Goal: Answer question/provide support: Share knowledge or assist other users

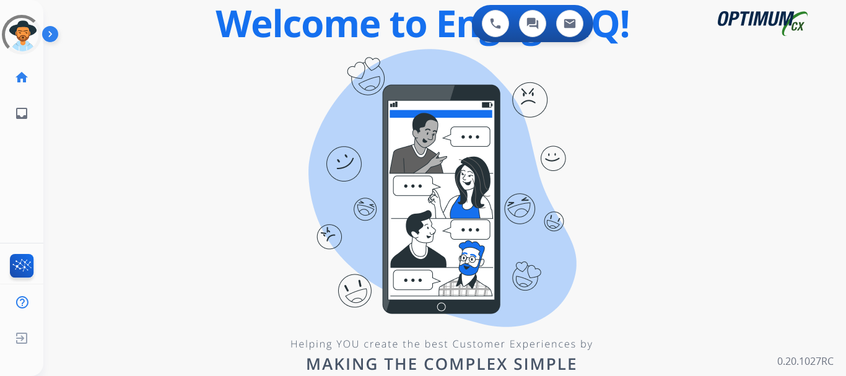
click at [280, 212] on div "0 Voice Interactions 0 Chat Interactions 0 Email Interactions swap_horiz Break …" at bounding box center [444, 188] width 803 height 376
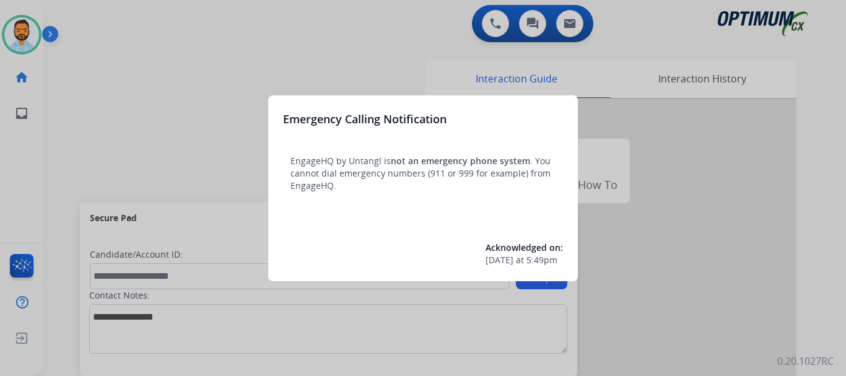
click at [63, 85] on div at bounding box center [423, 188] width 846 height 376
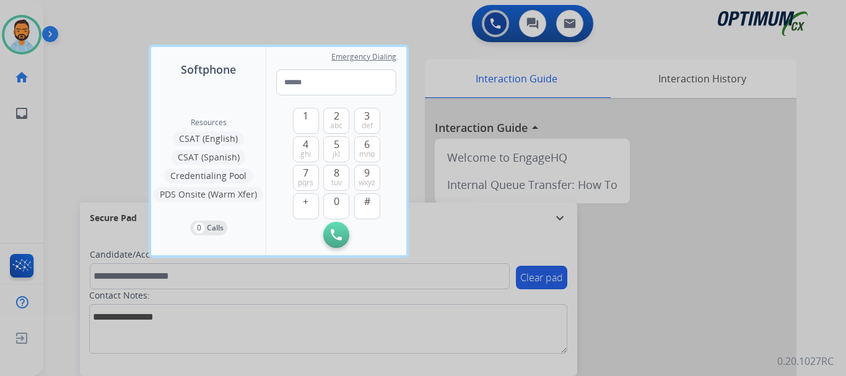
click at [63, 85] on div at bounding box center [423, 188] width 846 height 376
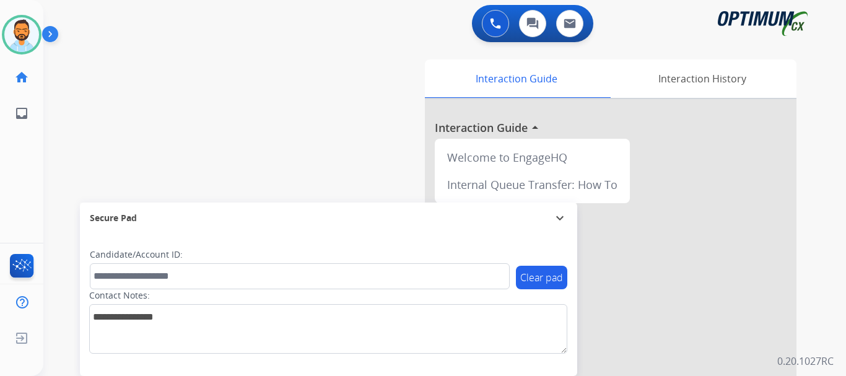
click at [121, 59] on div "swap_horiz Break voice bridge close_fullscreen Connect 3-Way Call merge_type Se…" at bounding box center [429, 303] width 773 height 517
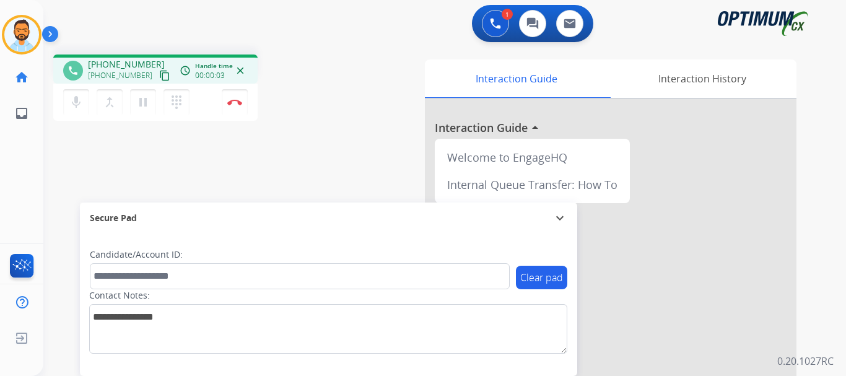
click at [159, 75] on mat-icon "content_copy" at bounding box center [164, 75] width 11 height 11
click at [234, 100] on img at bounding box center [234, 102] width 15 height 6
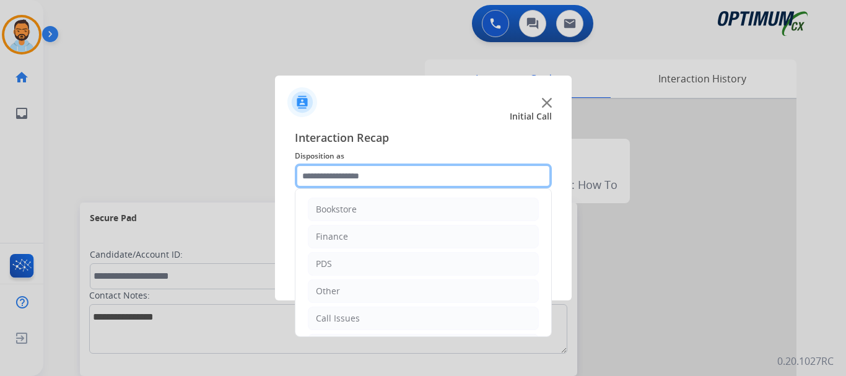
click at [355, 182] on input "text" at bounding box center [423, 176] width 257 height 25
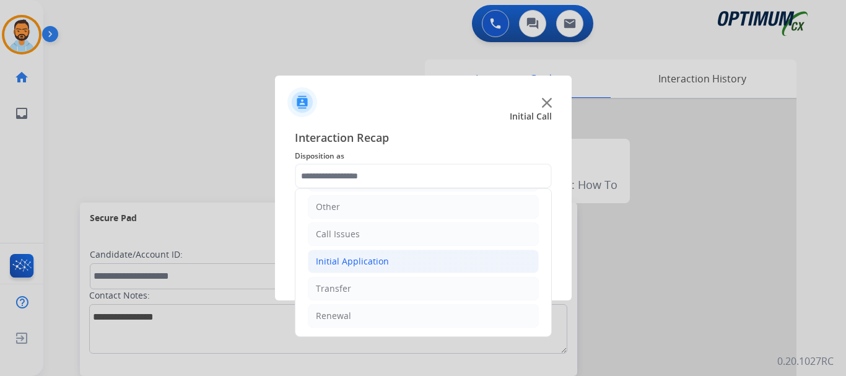
click at [394, 255] on li "Initial Application" at bounding box center [423, 262] width 231 height 24
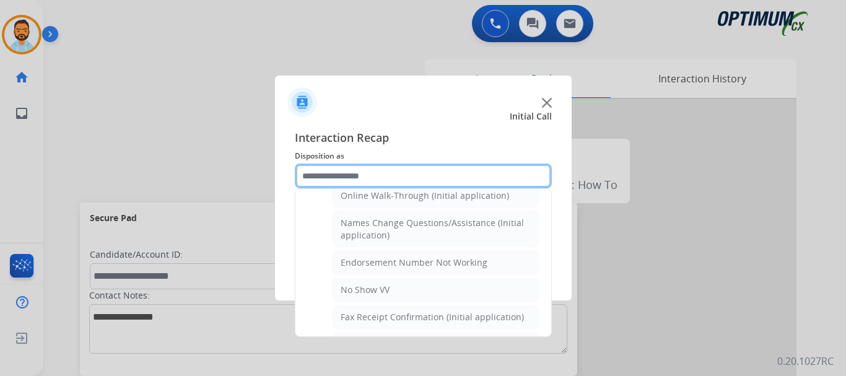
scroll to position [287, 0]
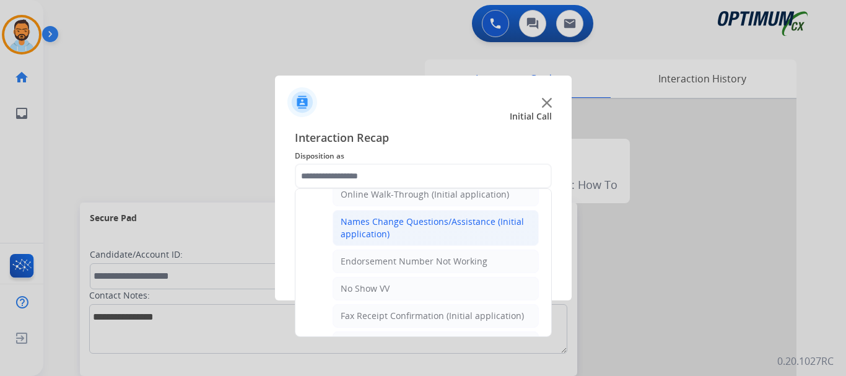
click at [445, 229] on div "Names Change Questions/Assistance (Initial application)" at bounding box center [436, 228] width 190 height 25
type input "**********"
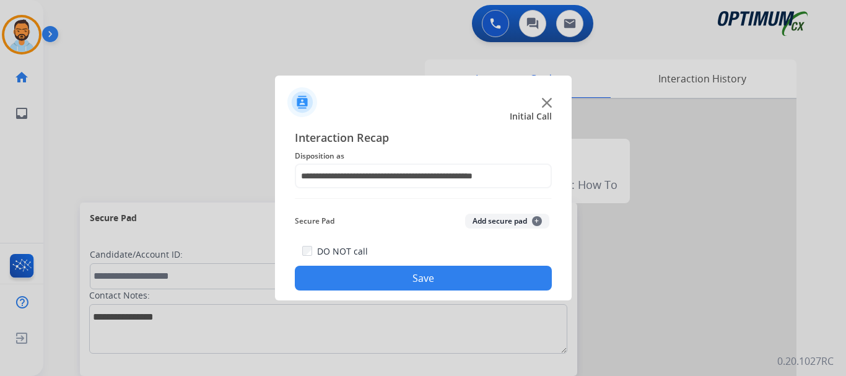
click at [421, 283] on button "Save" at bounding box center [423, 278] width 257 height 25
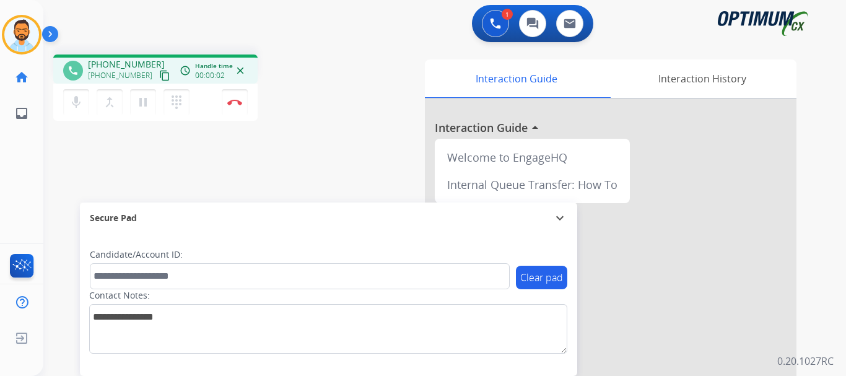
click at [159, 77] on mat-icon "content_copy" at bounding box center [164, 75] width 11 height 11
click at [230, 109] on button "Disconnect" at bounding box center [235, 102] width 26 height 26
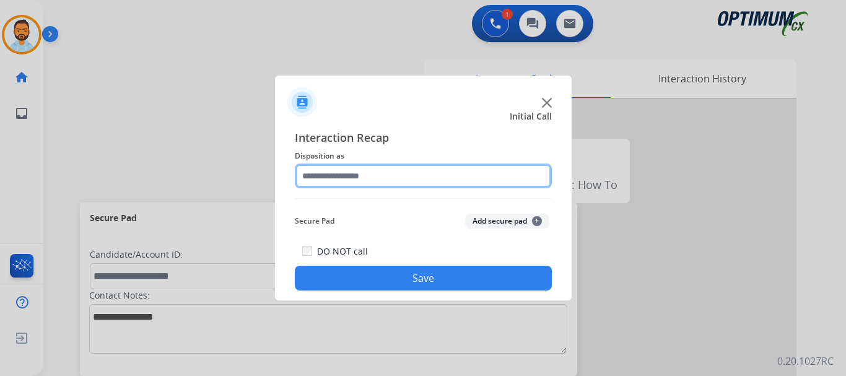
click at [355, 177] on input "text" at bounding box center [423, 176] width 257 height 25
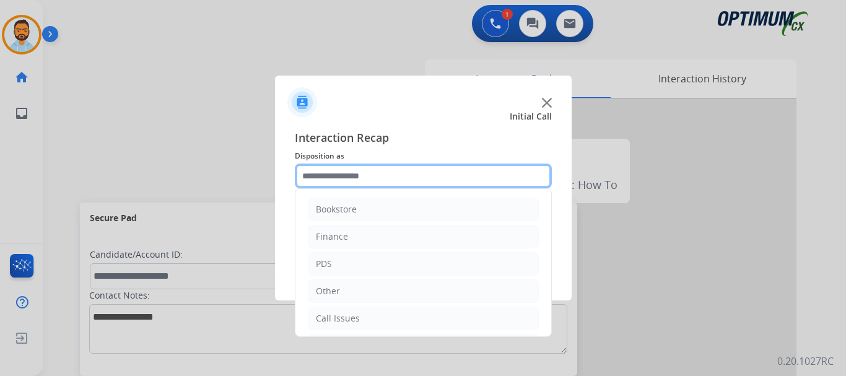
scroll to position [84, 0]
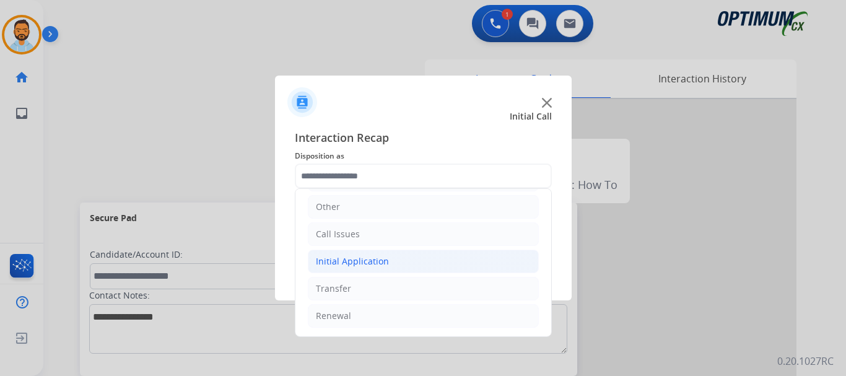
click at [387, 265] on li "Initial Application" at bounding box center [423, 262] width 231 height 24
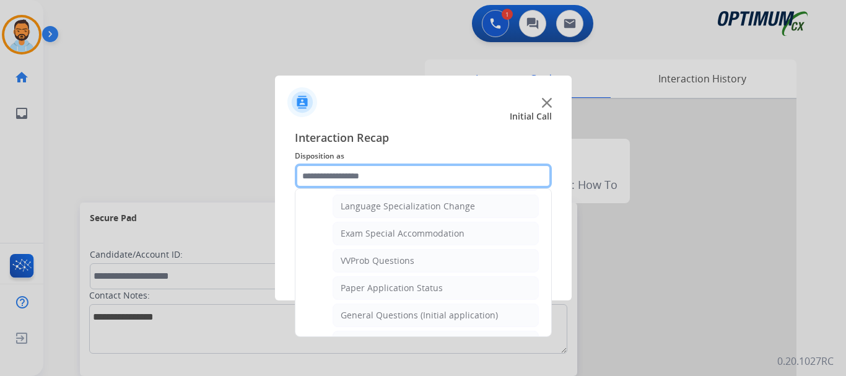
scroll to position [619, 0]
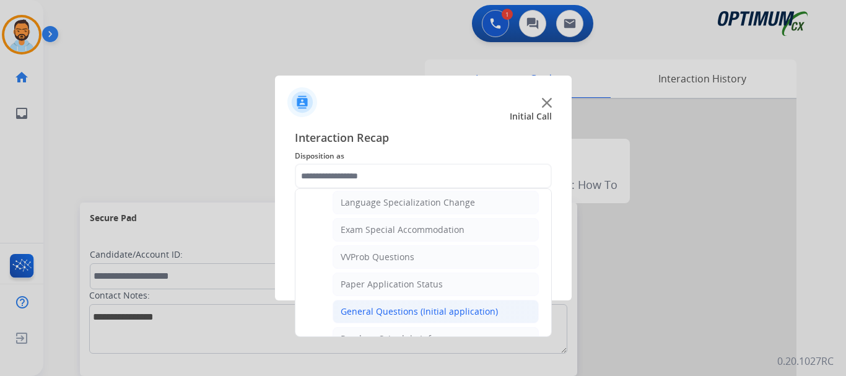
click at [460, 317] on div "General Questions (Initial application)" at bounding box center [419, 311] width 157 height 12
type input "**********"
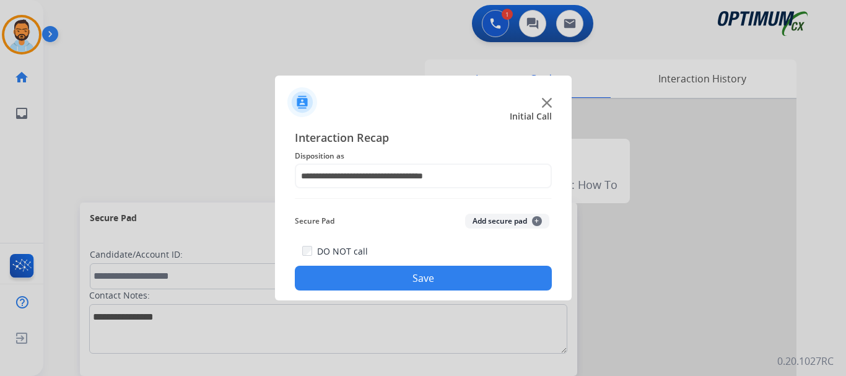
click at [440, 285] on button "Save" at bounding box center [423, 278] width 257 height 25
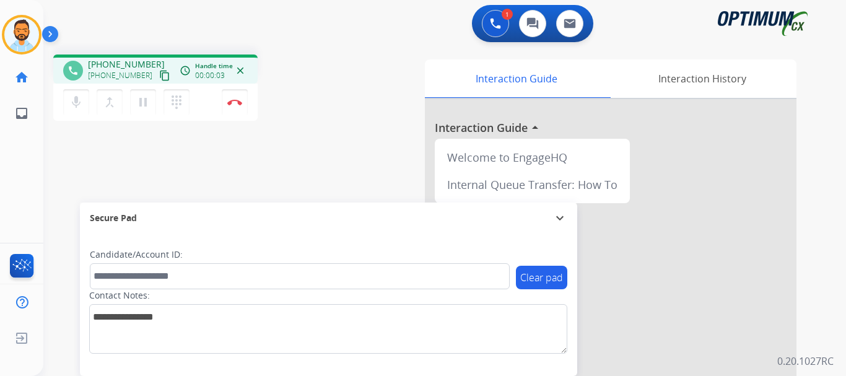
click at [159, 74] on mat-icon "content_copy" at bounding box center [164, 75] width 11 height 11
click at [237, 106] on button "Disconnect" at bounding box center [235, 102] width 26 height 26
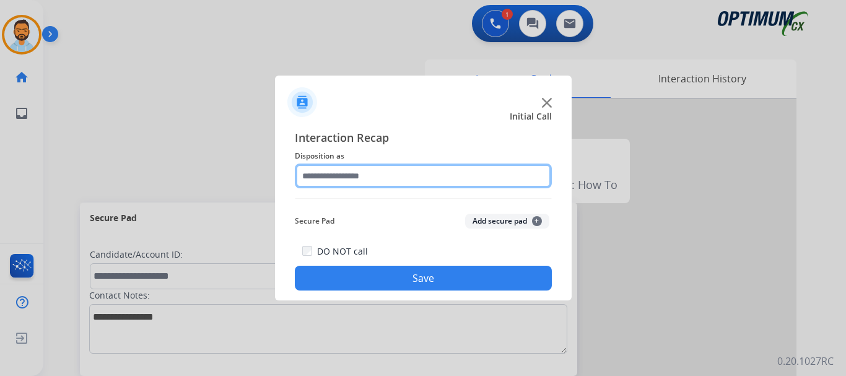
click at [407, 172] on input "text" at bounding box center [423, 176] width 257 height 25
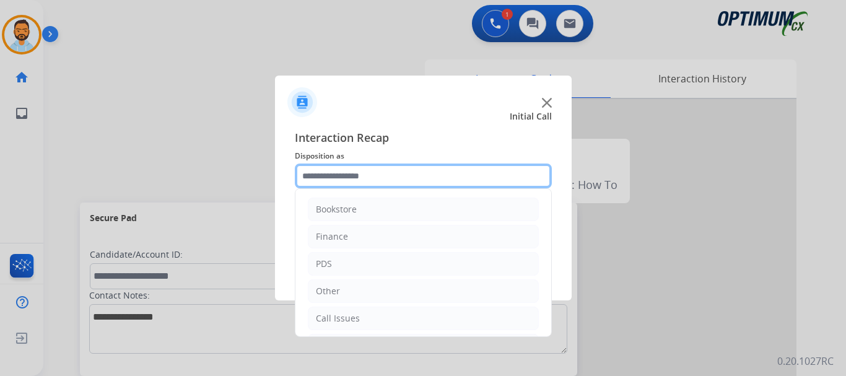
scroll to position [84, 0]
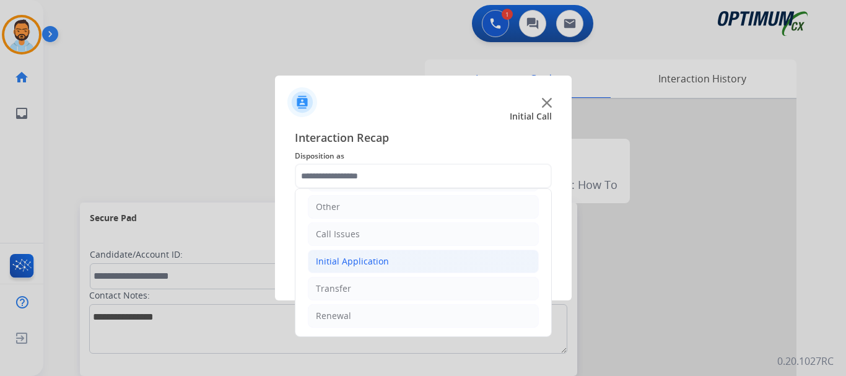
click at [394, 273] on li "Initial Application" at bounding box center [423, 262] width 231 height 24
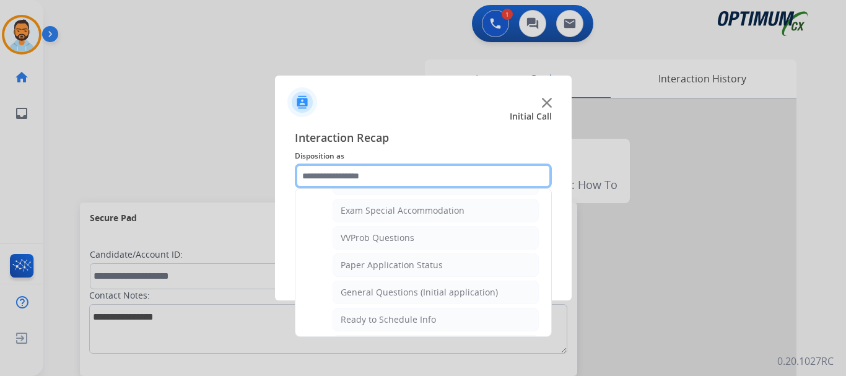
scroll to position [643, 0]
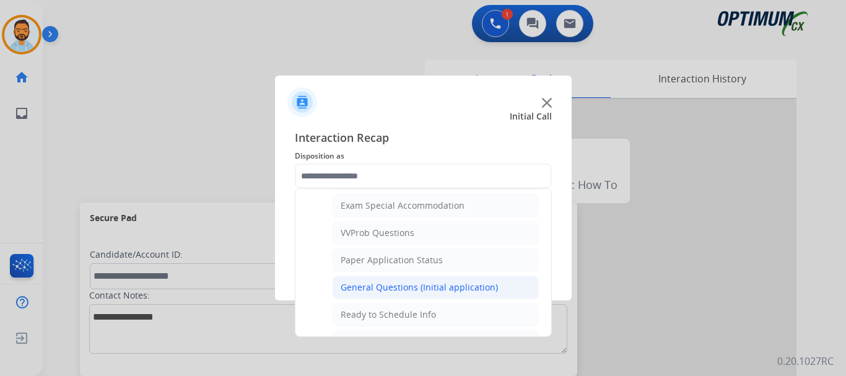
click at [412, 284] on div "General Questions (Initial application)" at bounding box center [419, 287] width 157 height 12
type input "**********"
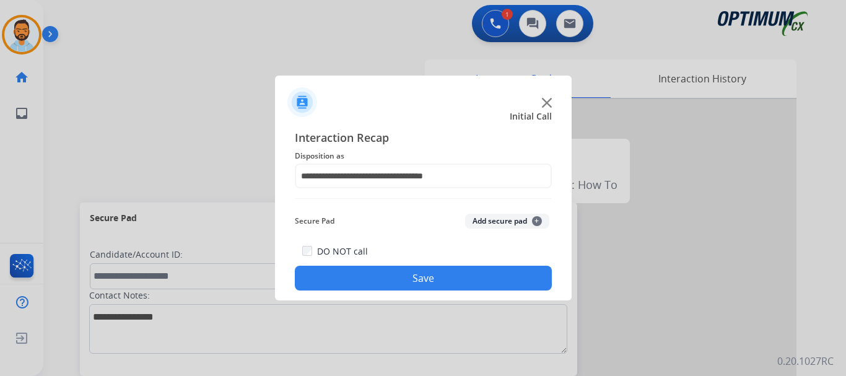
click at [394, 282] on button "Save" at bounding box center [423, 278] width 257 height 25
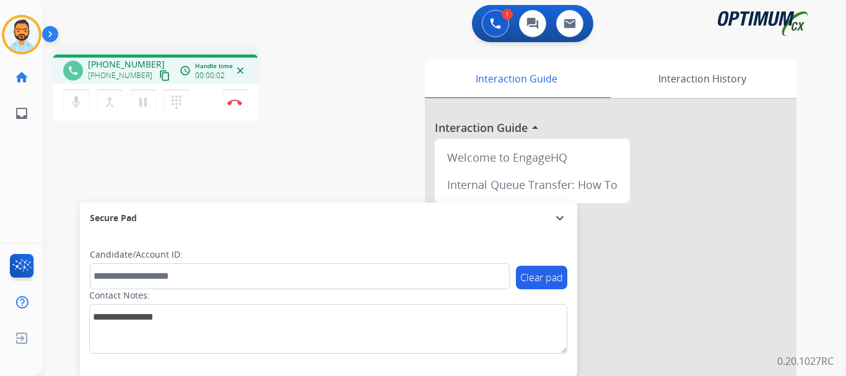
click at [159, 76] on mat-icon "content_copy" at bounding box center [164, 75] width 11 height 11
click at [231, 100] on img at bounding box center [234, 102] width 15 height 6
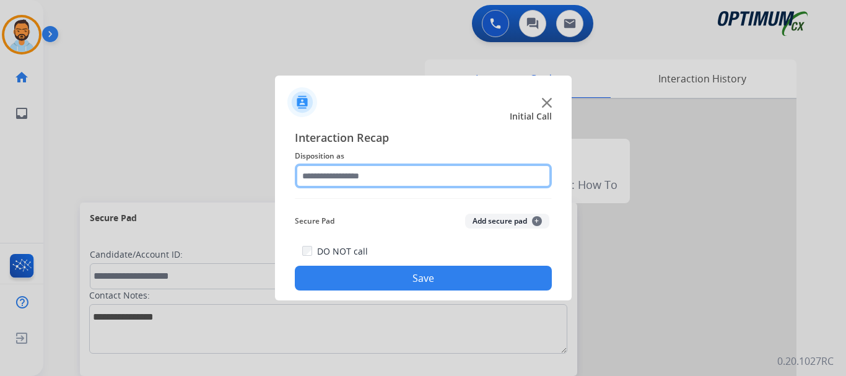
click at [401, 172] on input "text" at bounding box center [423, 176] width 257 height 25
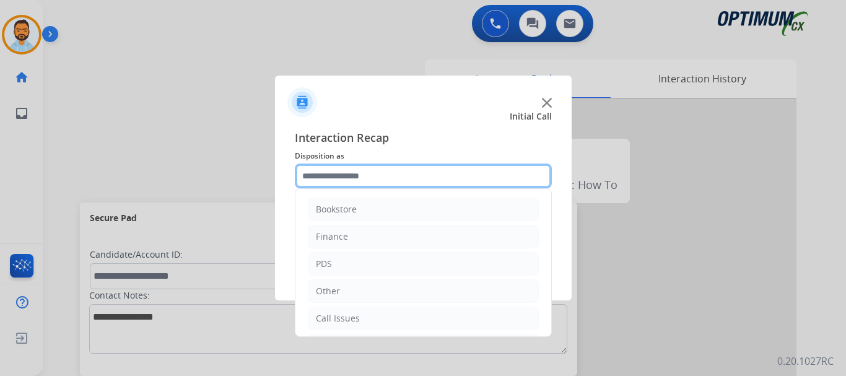
scroll to position [84, 0]
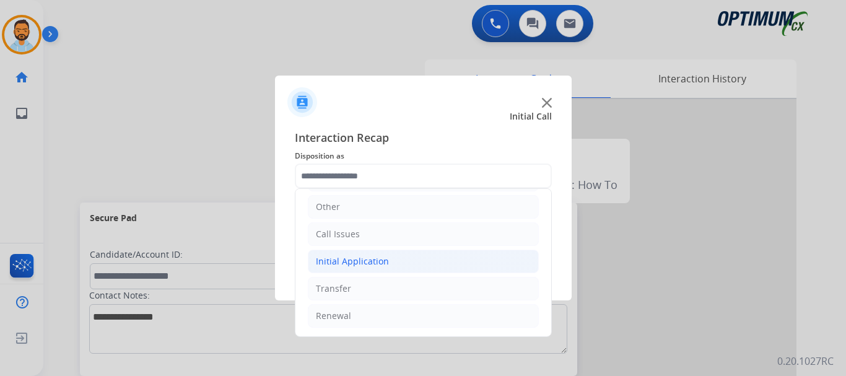
click at [387, 264] on li "Initial Application" at bounding box center [423, 262] width 231 height 24
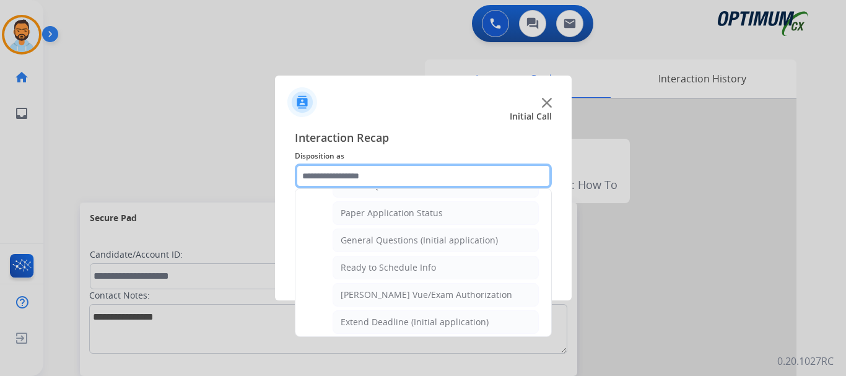
scroll to position [688, 0]
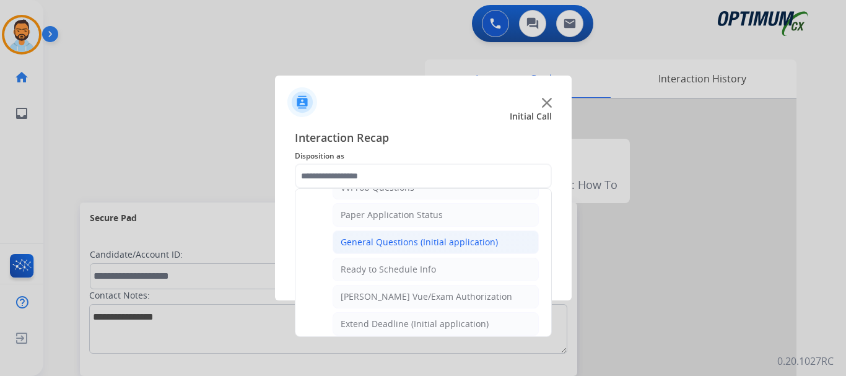
click at [449, 248] on div "General Questions (Initial application)" at bounding box center [419, 242] width 157 height 12
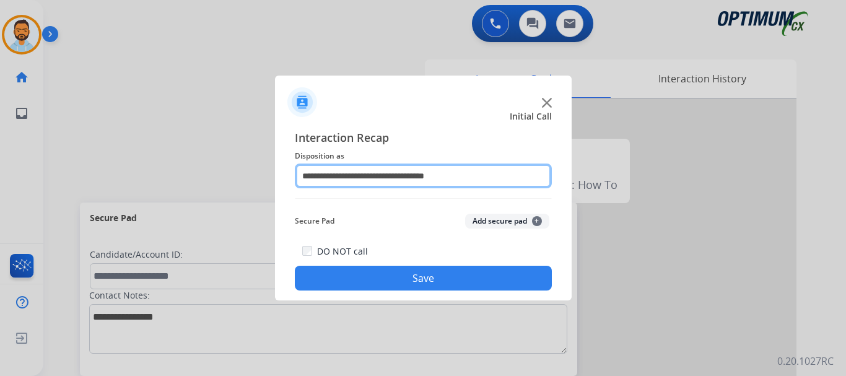
click at [409, 175] on input "**********" at bounding box center [423, 176] width 257 height 25
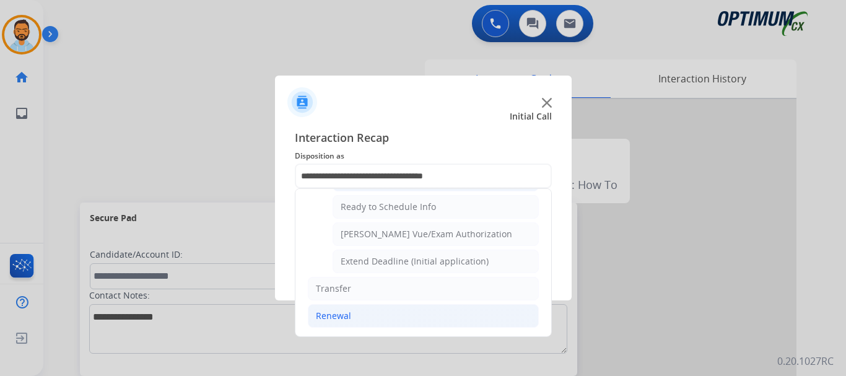
click at [367, 318] on li "Renewal" at bounding box center [423, 316] width 231 height 24
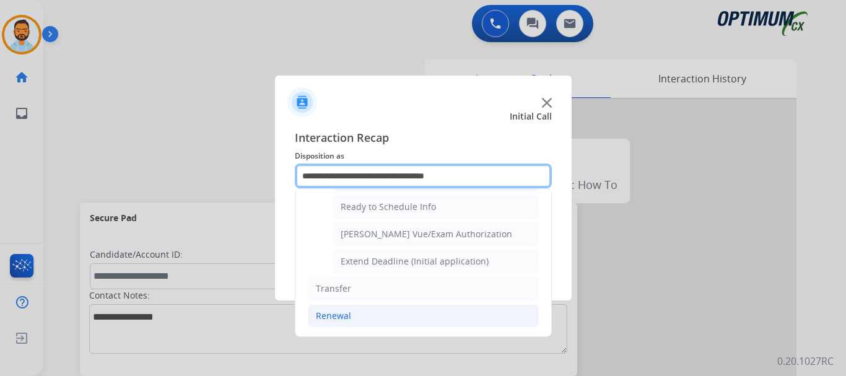
scroll to position [478, 0]
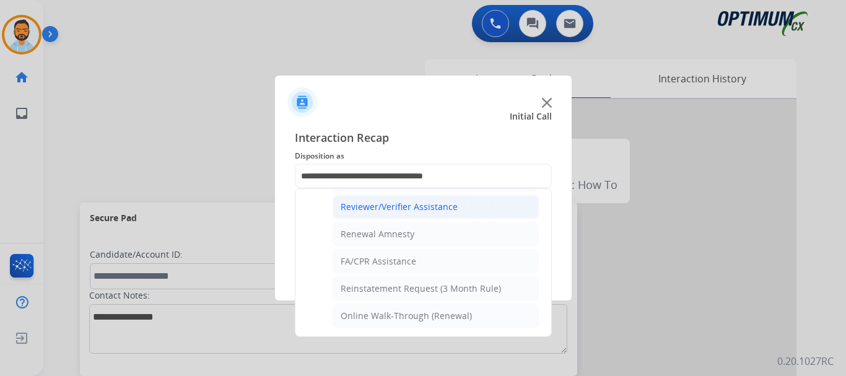
click at [421, 206] on div "Reviewer/Verifier Assistance" at bounding box center [399, 207] width 117 height 12
type input "**********"
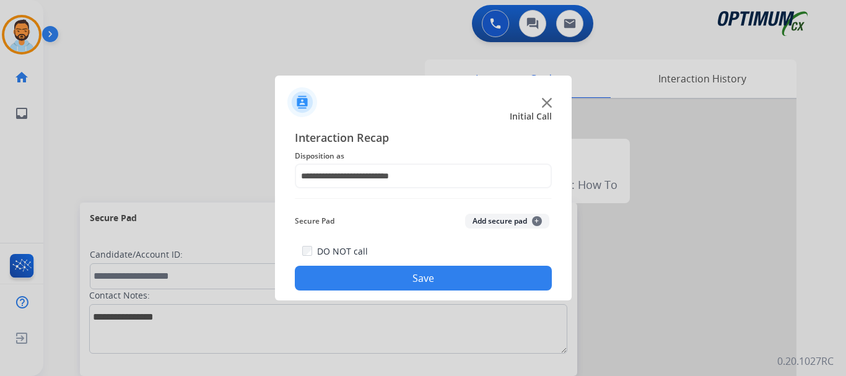
click at [418, 271] on button "Save" at bounding box center [423, 278] width 257 height 25
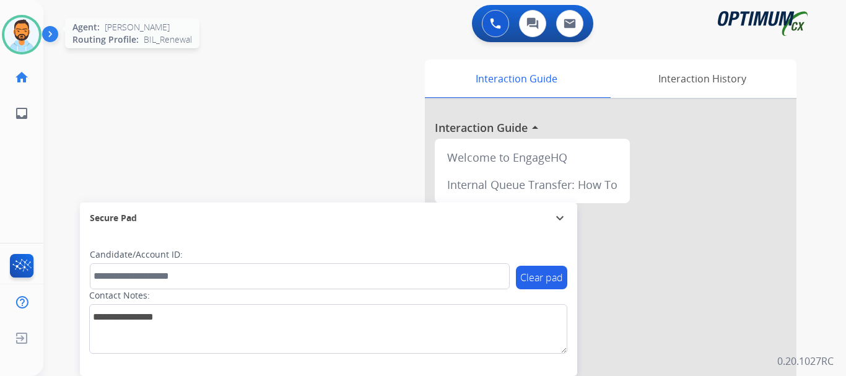
click at [28, 45] on img at bounding box center [21, 34] width 35 height 35
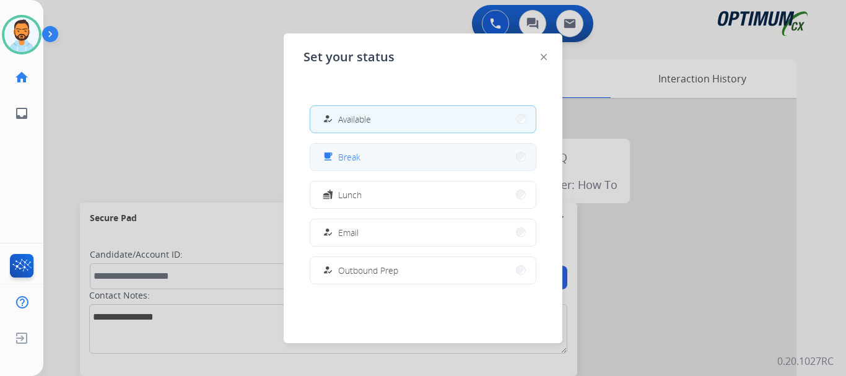
click at [389, 152] on button "free_breakfast Break" at bounding box center [422, 157] width 225 height 27
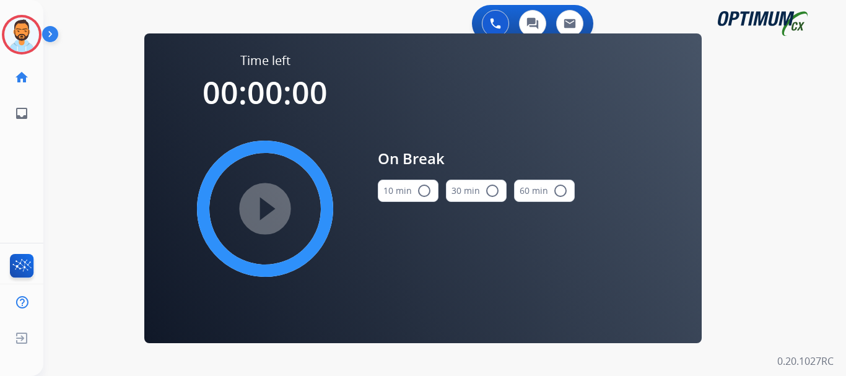
click at [422, 188] on mat-icon "radio_button_unchecked" at bounding box center [424, 190] width 15 height 15
click at [260, 216] on mat-icon "play_circle_filled" at bounding box center [265, 208] width 15 height 15
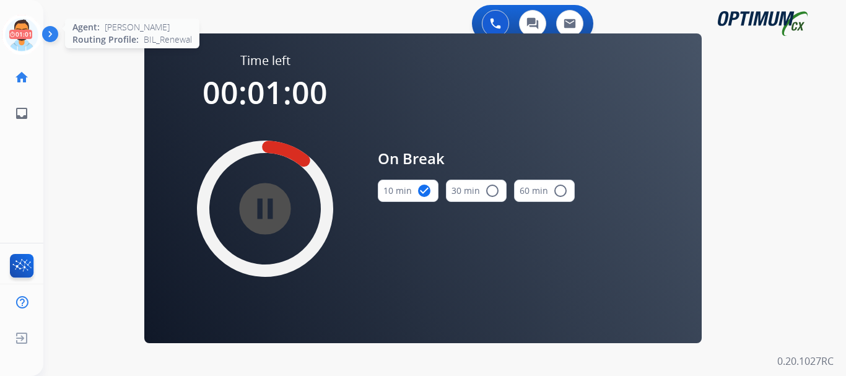
click at [30, 27] on icon at bounding box center [22, 35] width 40 height 40
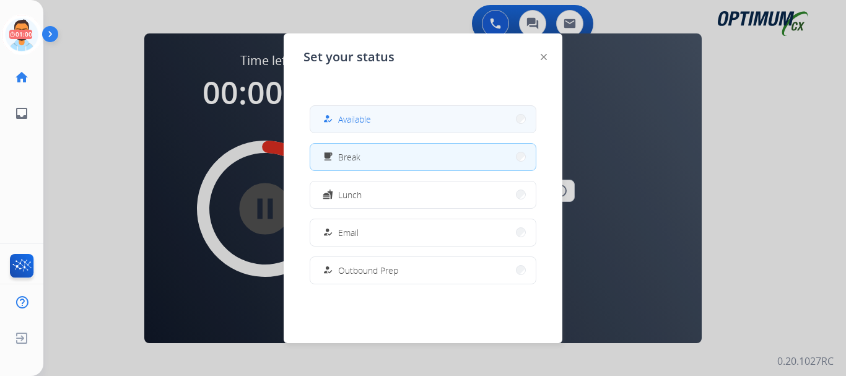
click at [363, 113] on span "Available" at bounding box center [354, 119] width 33 height 13
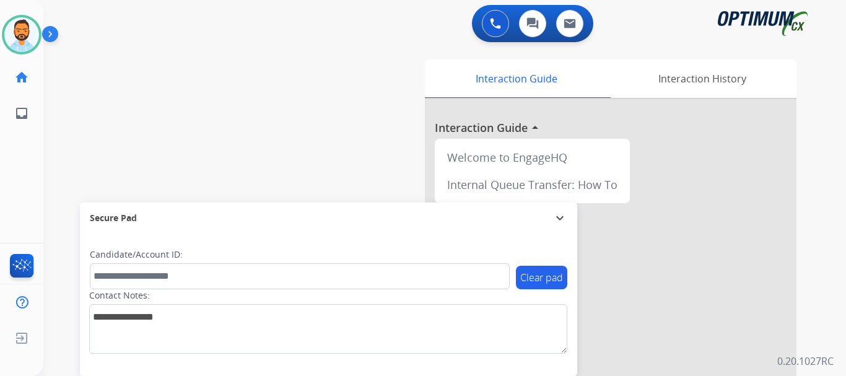
click at [56, 28] on img at bounding box center [52, 37] width 21 height 24
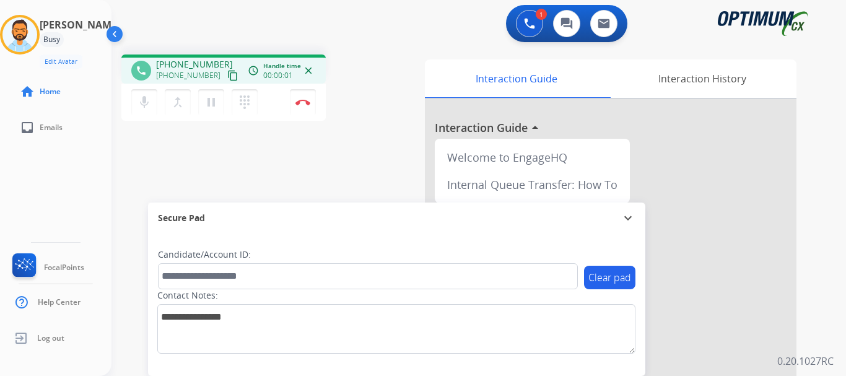
click at [227, 79] on mat-icon "content_copy" at bounding box center [232, 75] width 11 height 11
click at [307, 108] on button "Disconnect" at bounding box center [303, 102] width 26 height 26
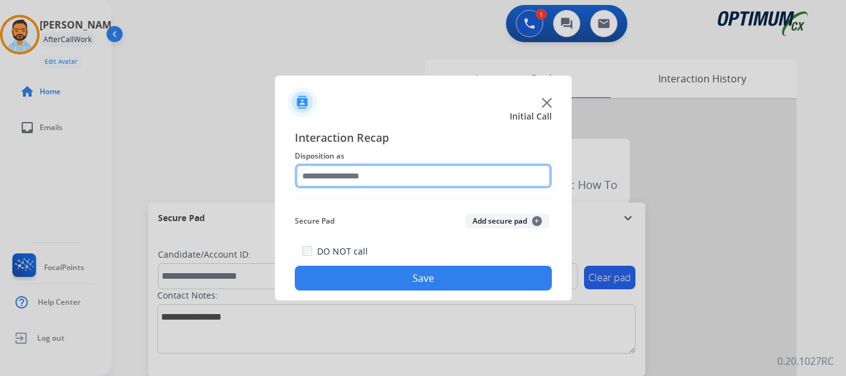
click at [440, 182] on input "text" at bounding box center [423, 176] width 257 height 25
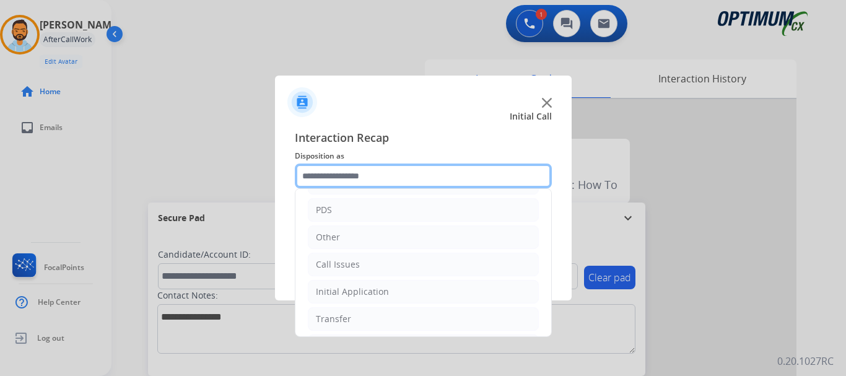
scroll to position [84, 0]
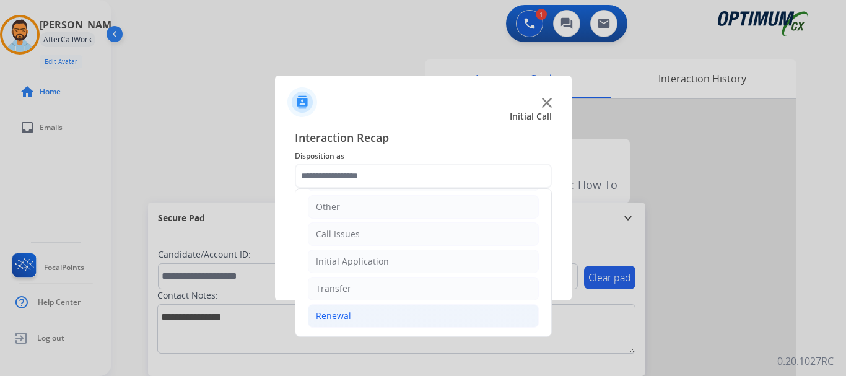
click at [396, 322] on li "Renewal" at bounding box center [423, 316] width 231 height 24
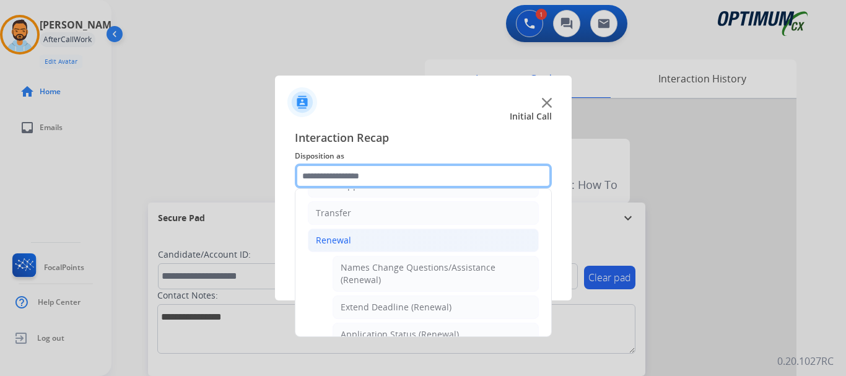
scroll to position [160, 0]
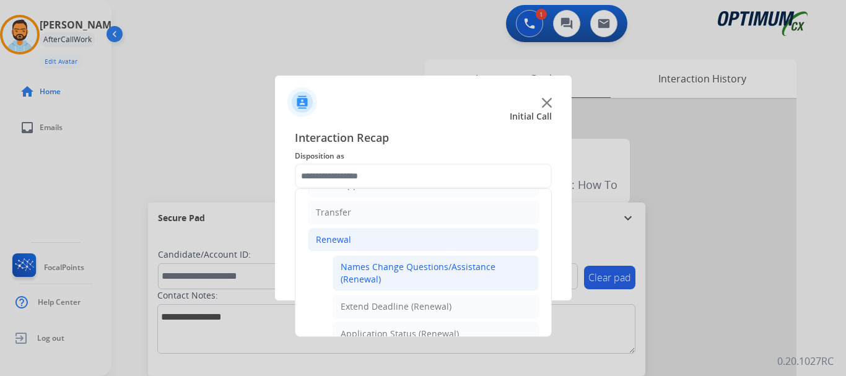
click at [442, 282] on div "Names Change Questions/Assistance (Renewal)" at bounding box center [436, 273] width 190 height 25
type input "**********"
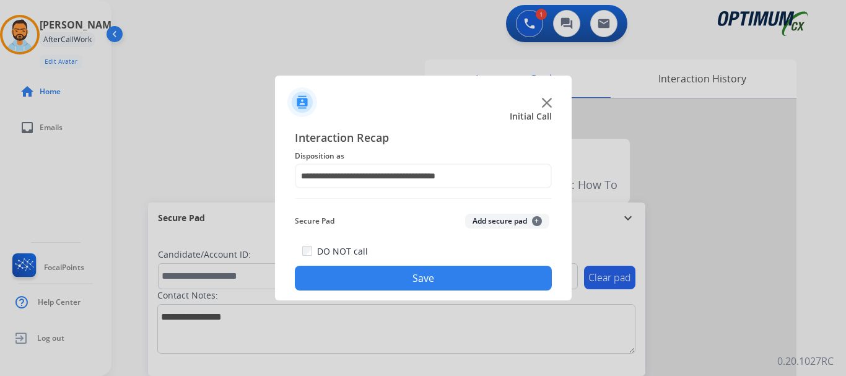
click at [427, 282] on button "Save" at bounding box center [423, 278] width 257 height 25
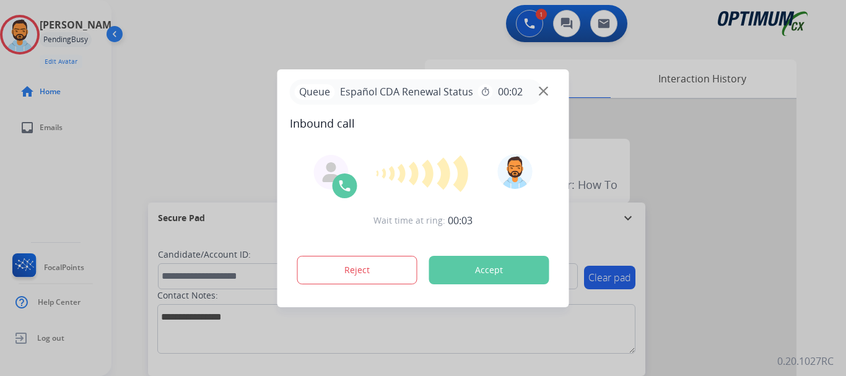
click at [159, 71] on div at bounding box center [423, 188] width 846 height 376
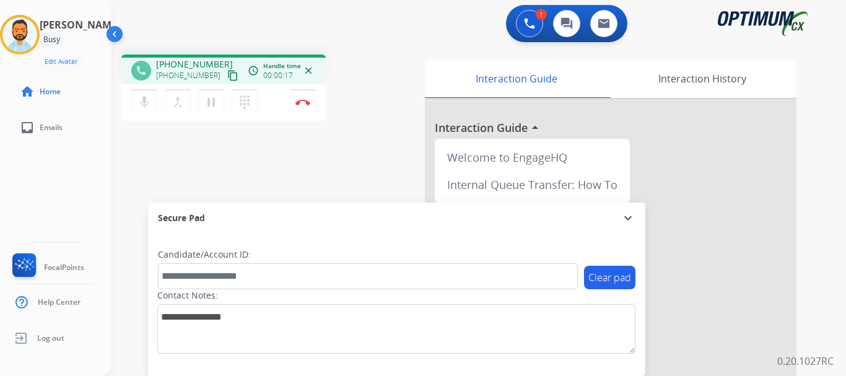
click at [227, 80] on mat-icon "content_copy" at bounding box center [232, 75] width 11 height 11
click at [299, 104] on img at bounding box center [302, 102] width 15 height 6
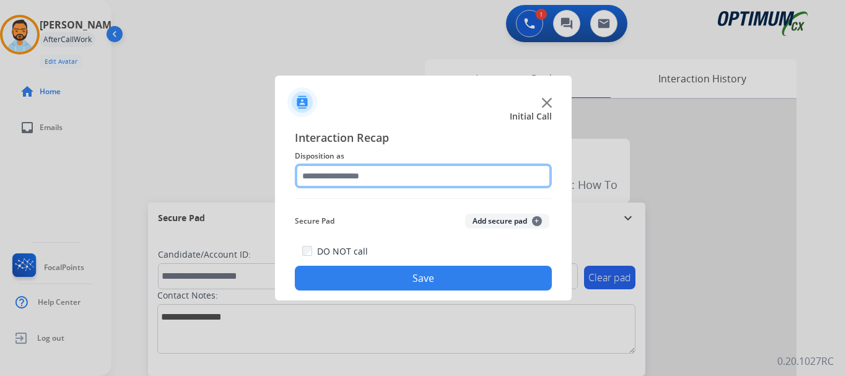
click at [412, 172] on input "text" at bounding box center [423, 176] width 257 height 25
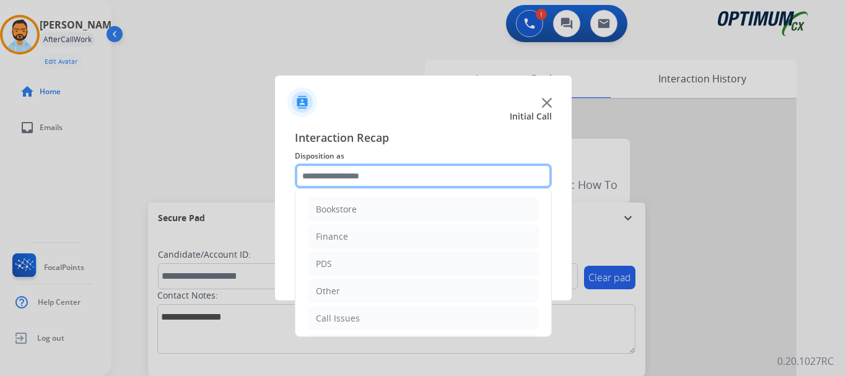
scroll to position [84, 0]
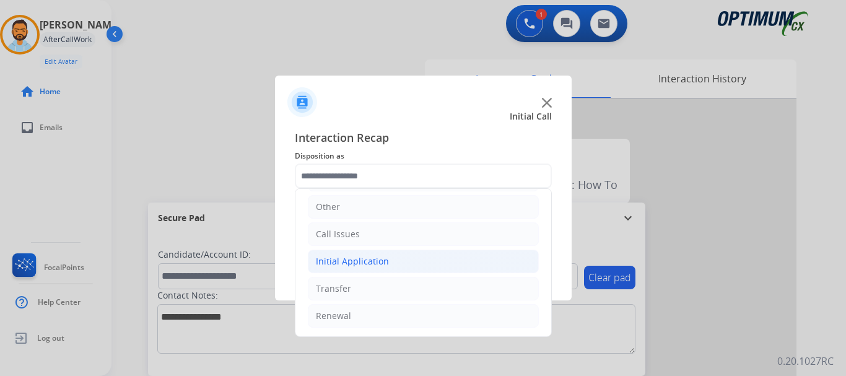
click at [396, 258] on li "Initial Application" at bounding box center [423, 262] width 231 height 24
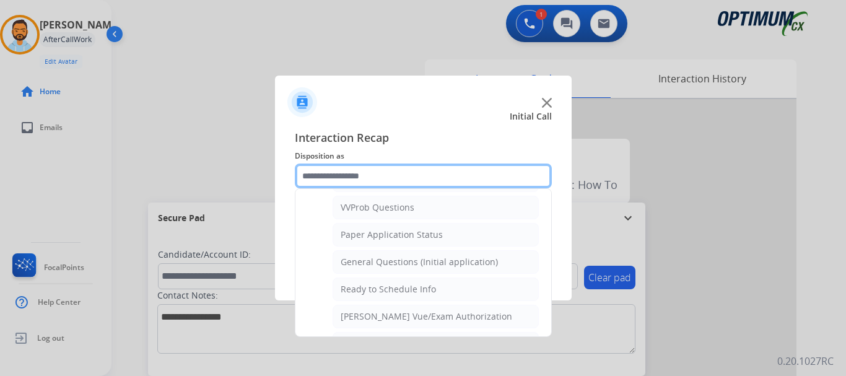
scroll to position [751, 0]
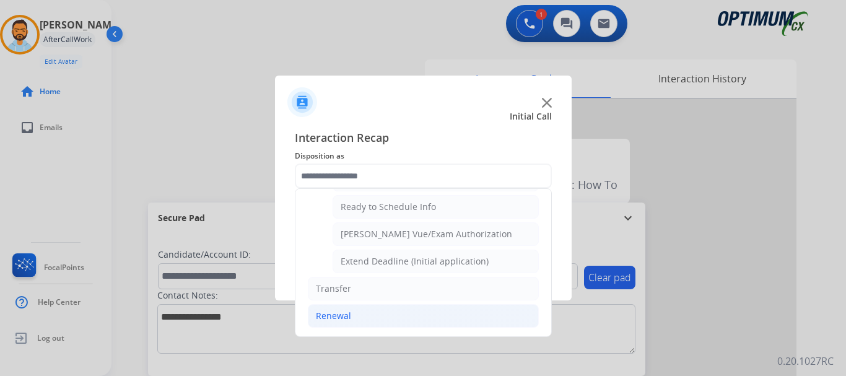
click at [371, 317] on li "Renewal" at bounding box center [423, 316] width 231 height 24
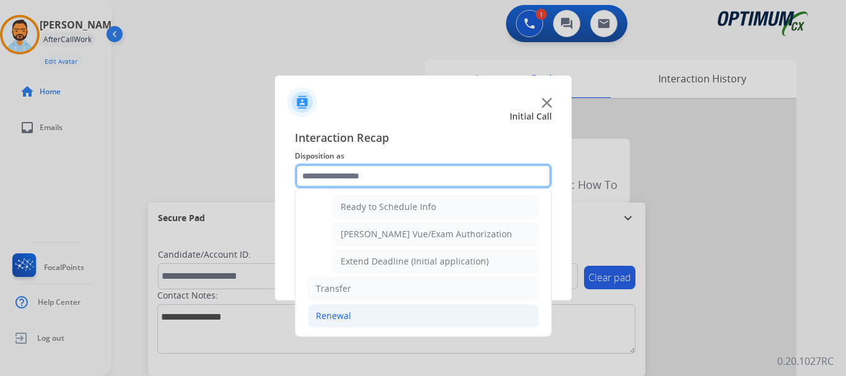
scroll to position [478, 0]
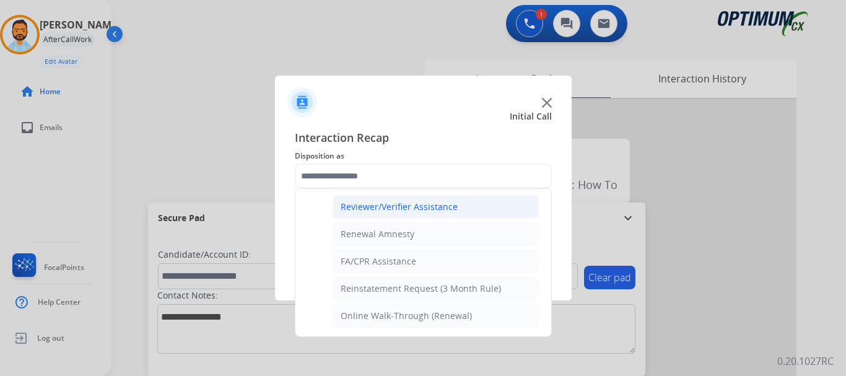
click at [442, 209] on div "Reviewer/Verifier Assistance" at bounding box center [399, 207] width 117 height 12
type input "**********"
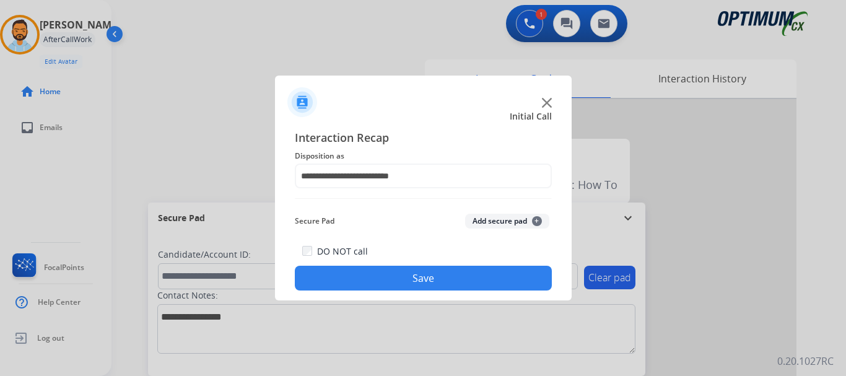
click at [416, 284] on button "Save" at bounding box center [423, 278] width 257 height 25
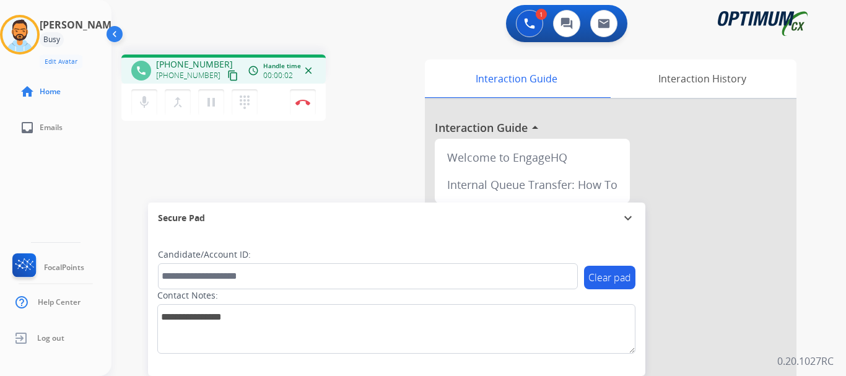
click at [227, 77] on mat-icon "content_copy" at bounding box center [232, 75] width 11 height 11
click at [305, 97] on button "Disconnect" at bounding box center [303, 102] width 26 height 26
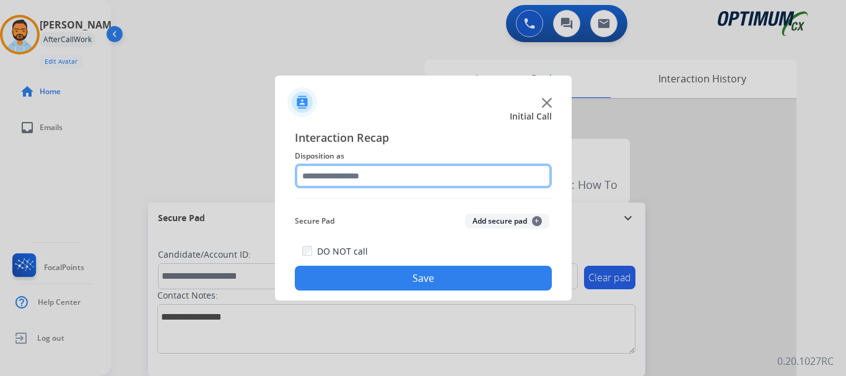
click at [426, 181] on input "text" at bounding box center [423, 176] width 257 height 25
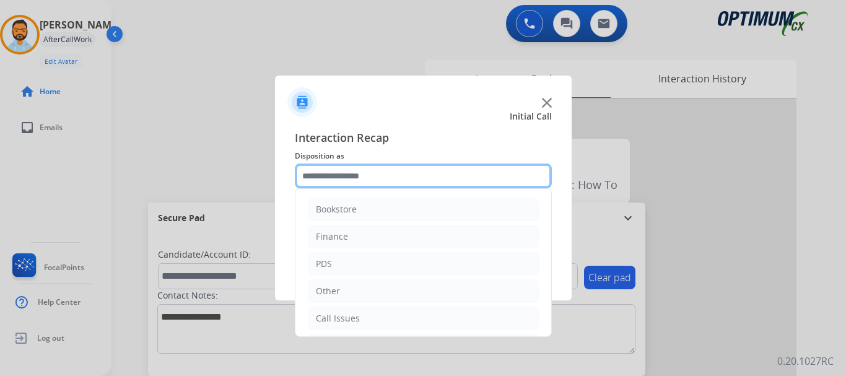
scroll to position [84, 0]
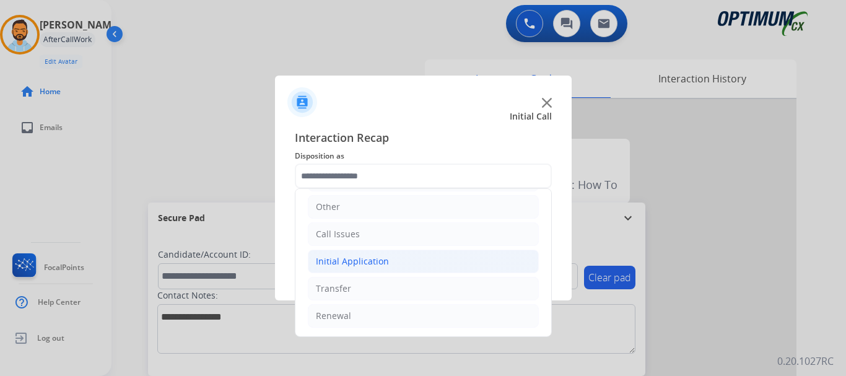
click at [376, 265] on div "Initial Application" at bounding box center [352, 261] width 73 height 12
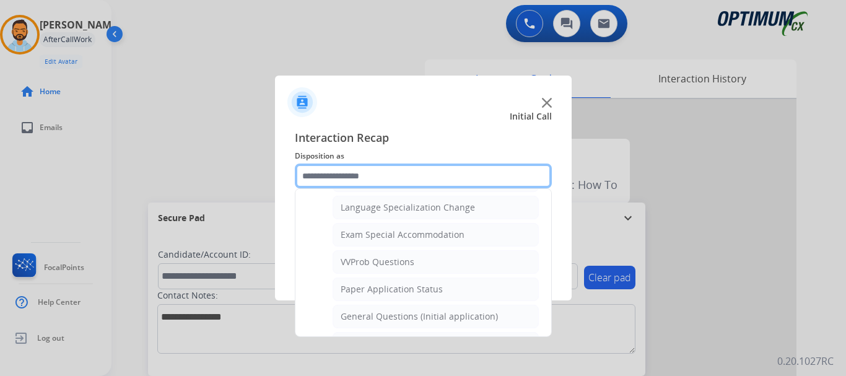
scroll to position [616, 0]
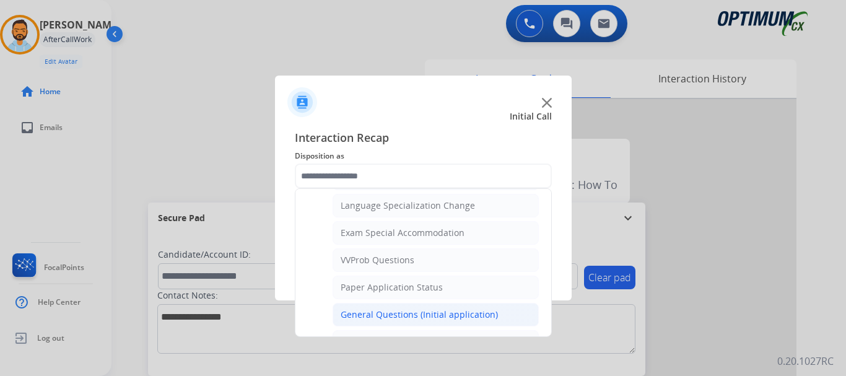
click at [416, 307] on li "General Questions (Initial application)" at bounding box center [436, 315] width 206 height 24
type input "**********"
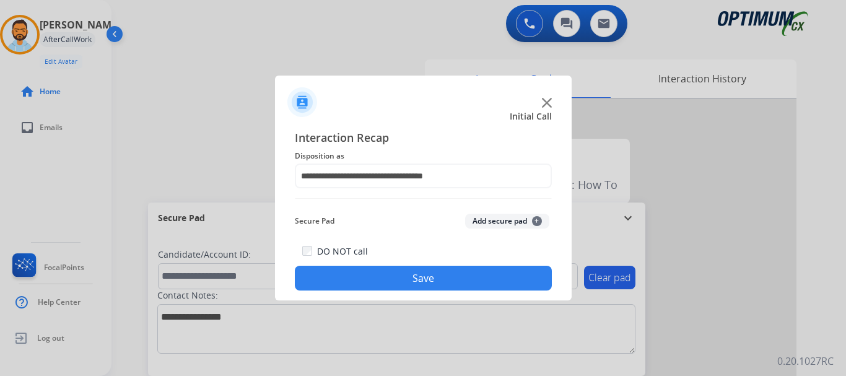
click at [425, 275] on button "Save" at bounding box center [423, 278] width 257 height 25
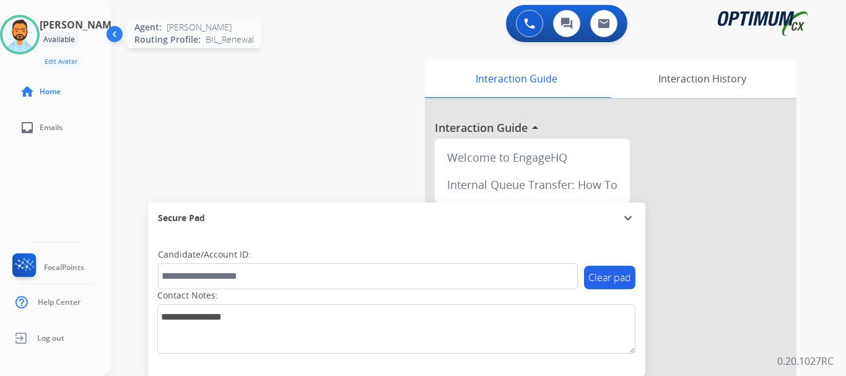
click at [28, 28] on img at bounding box center [19, 34] width 35 height 35
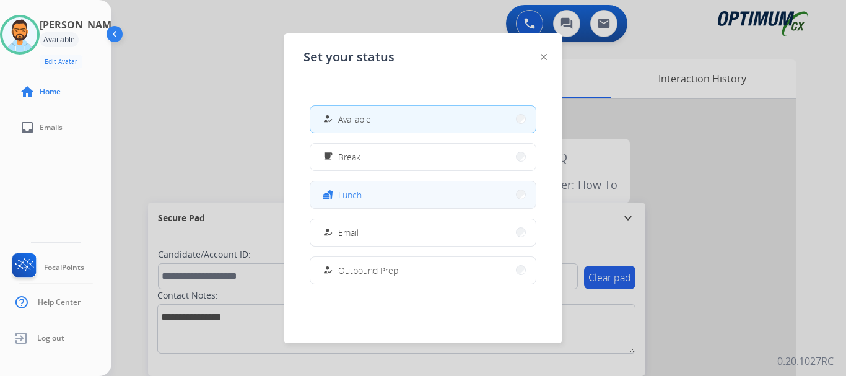
click at [361, 195] on span "Lunch" at bounding box center [350, 194] width 24 height 13
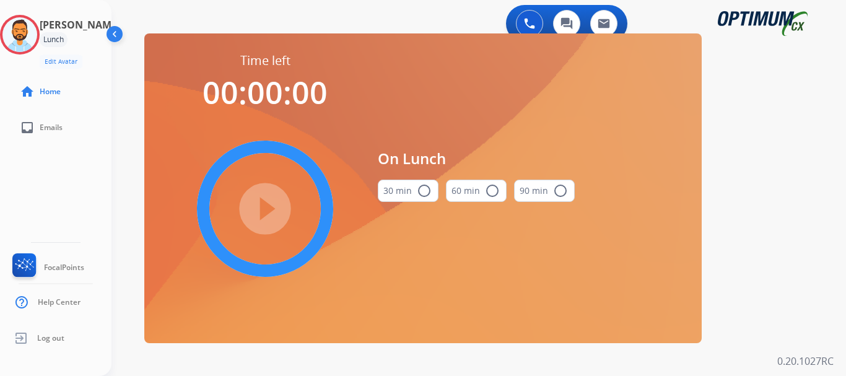
click at [425, 191] on mat-icon "radio_button_unchecked" at bounding box center [424, 190] width 15 height 15
click at [259, 213] on mat-icon "play_circle_filled" at bounding box center [265, 208] width 15 height 15
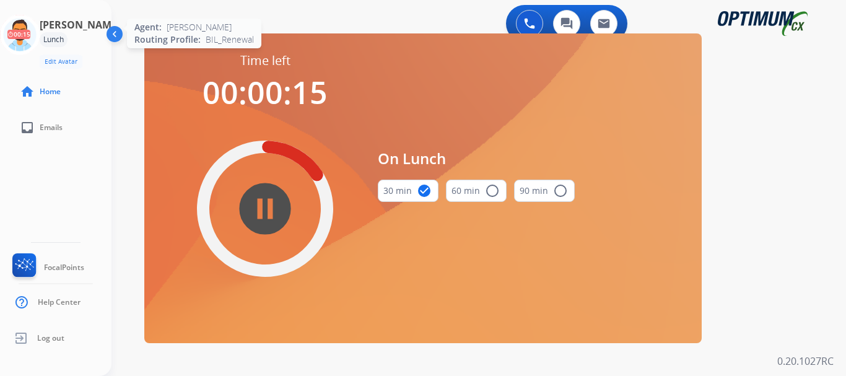
click at [40, 38] on icon at bounding box center [20, 35] width 40 height 40
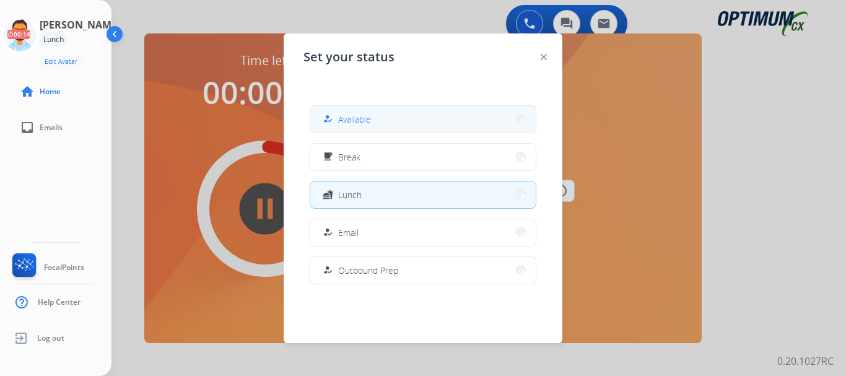
click at [395, 125] on button "how_to_reg Available" at bounding box center [422, 119] width 225 height 27
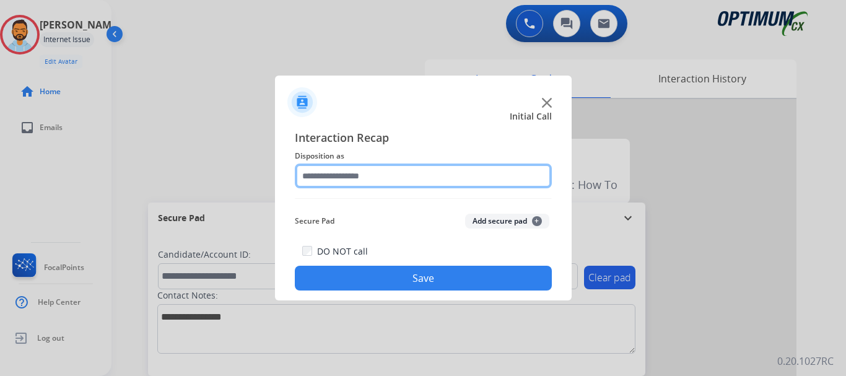
click at [357, 178] on input "text" at bounding box center [423, 176] width 257 height 25
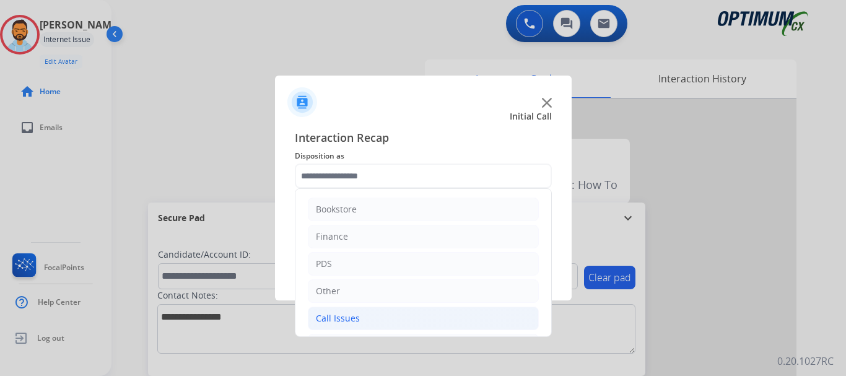
click at [333, 320] on div "Call Issues" at bounding box center [338, 318] width 44 height 12
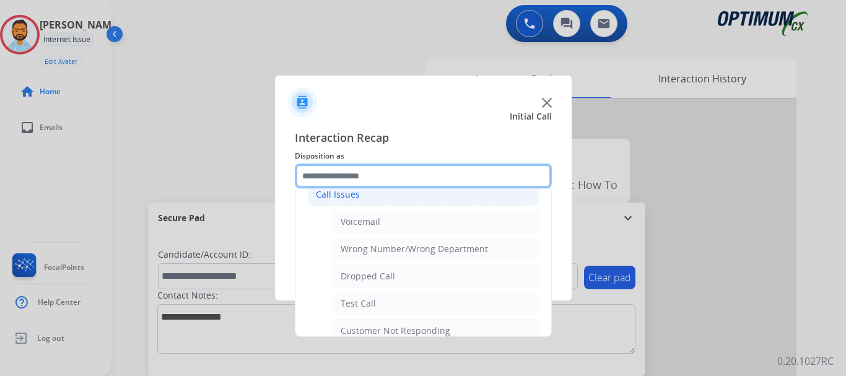
scroll to position [144, 0]
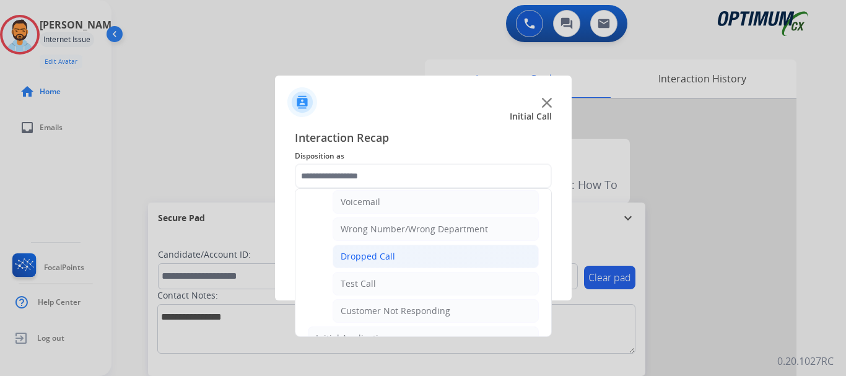
click at [379, 256] on div "Dropped Call" at bounding box center [368, 256] width 55 height 12
type input "**********"
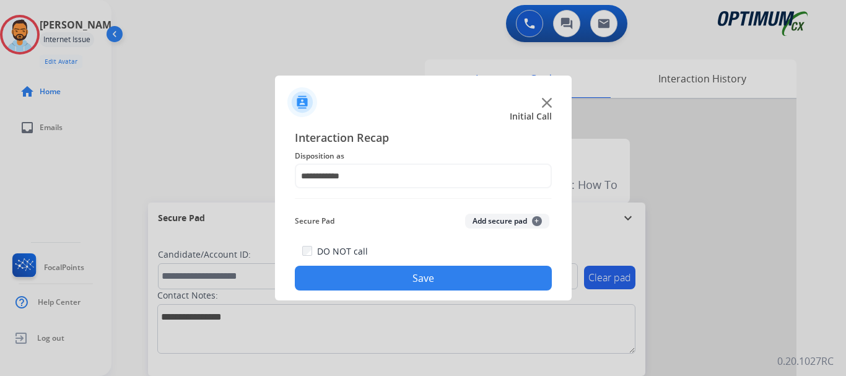
click at [326, 273] on button "Save" at bounding box center [423, 278] width 257 height 25
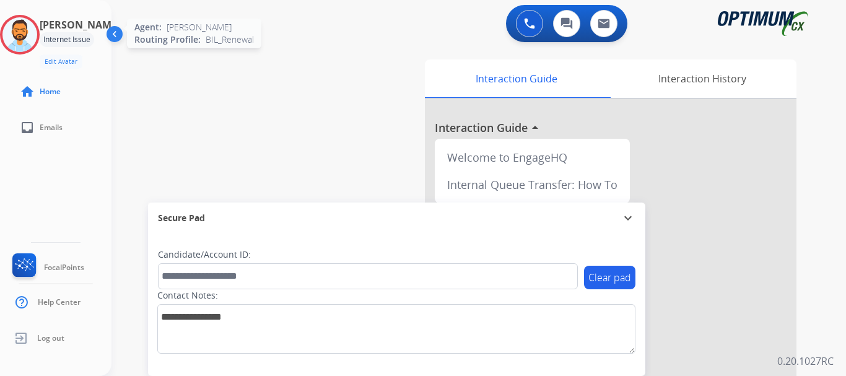
click at [28, 47] on img at bounding box center [19, 34] width 35 height 35
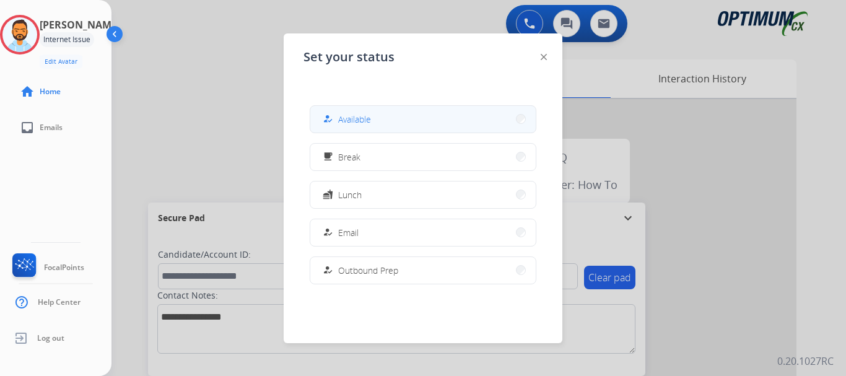
click at [374, 120] on button "how_to_reg Available" at bounding box center [422, 119] width 225 height 27
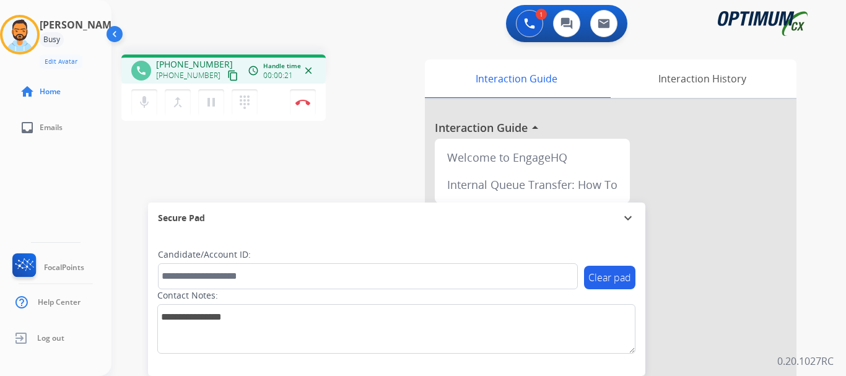
click at [227, 75] on mat-icon "content_copy" at bounding box center [232, 75] width 11 height 11
click at [302, 105] on img at bounding box center [302, 102] width 15 height 6
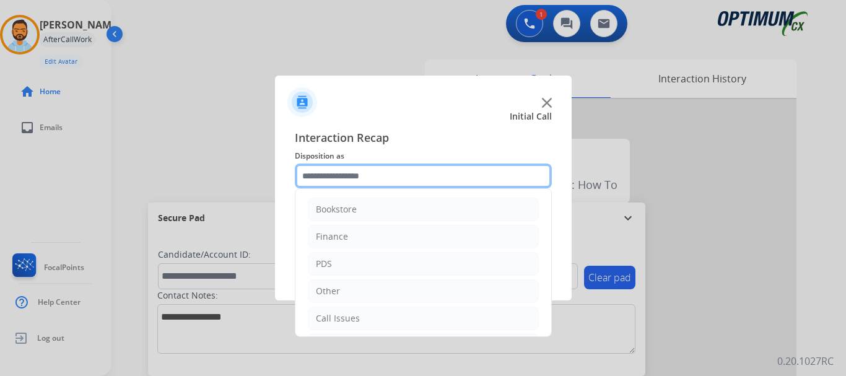
click at [341, 164] on input "text" at bounding box center [423, 176] width 257 height 25
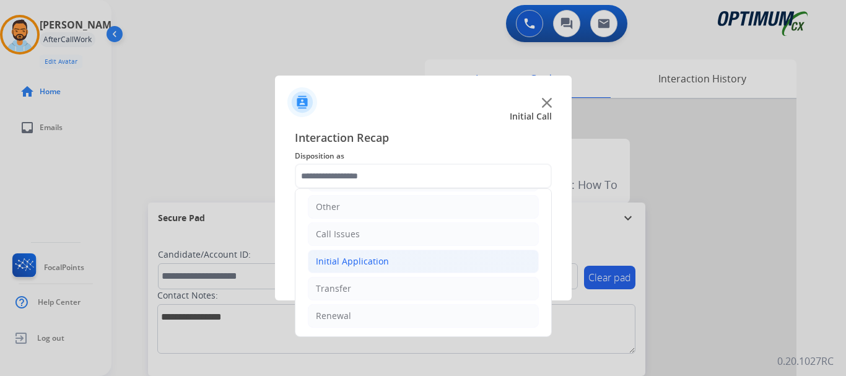
click at [387, 270] on li "Initial Application" at bounding box center [423, 262] width 231 height 24
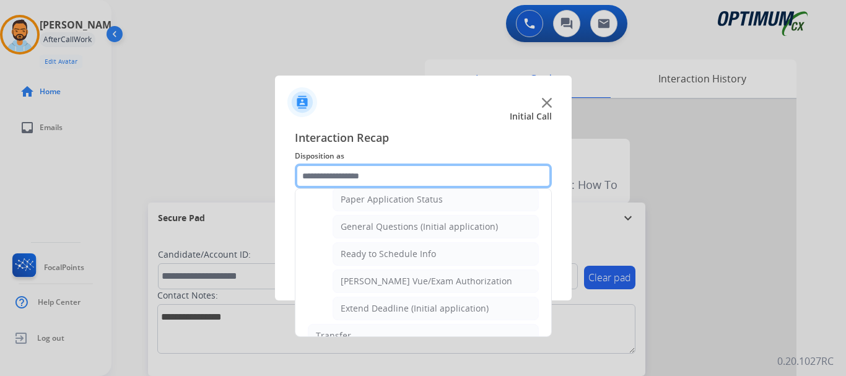
scroll to position [686, 0]
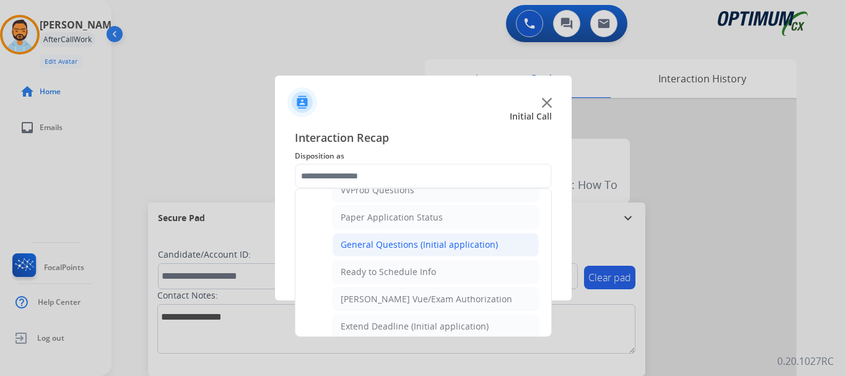
click at [410, 240] on div "General Questions (Initial application)" at bounding box center [419, 244] width 157 height 12
type input "**********"
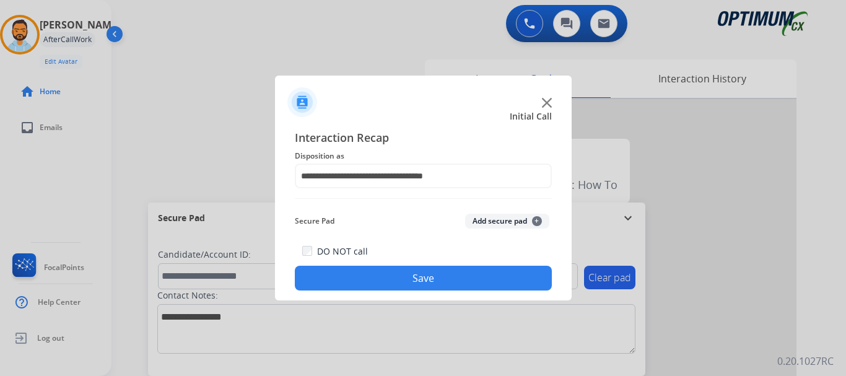
click at [400, 278] on button "Save" at bounding box center [423, 278] width 257 height 25
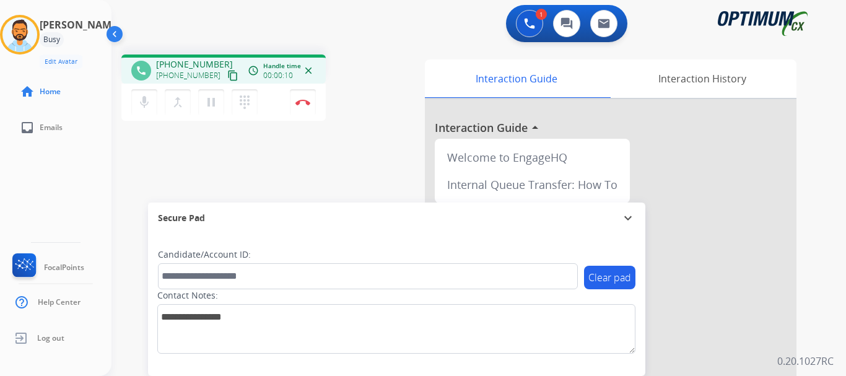
click at [225, 82] on button "content_copy" at bounding box center [232, 75] width 15 height 15
click at [300, 104] on img at bounding box center [302, 102] width 15 height 6
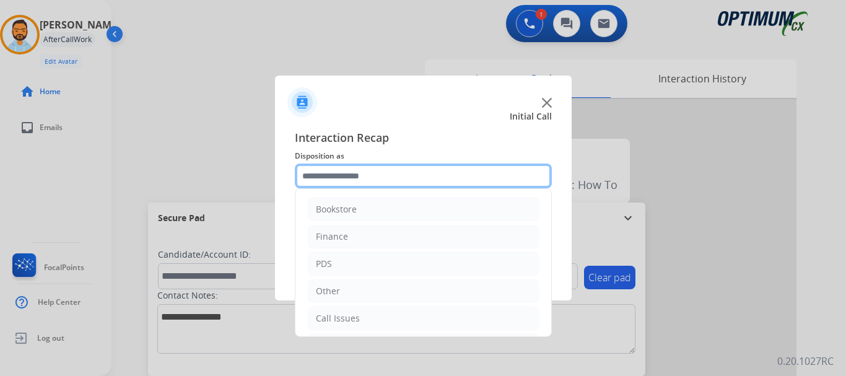
click at [348, 179] on input "text" at bounding box center [423, 176] width 257 height 25
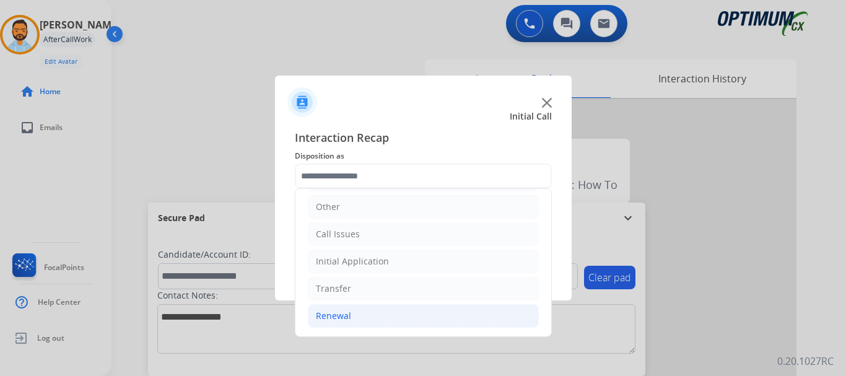
click at [356, 318] on li "Renewal" at bounding box center [423, 316] width 231 height 24
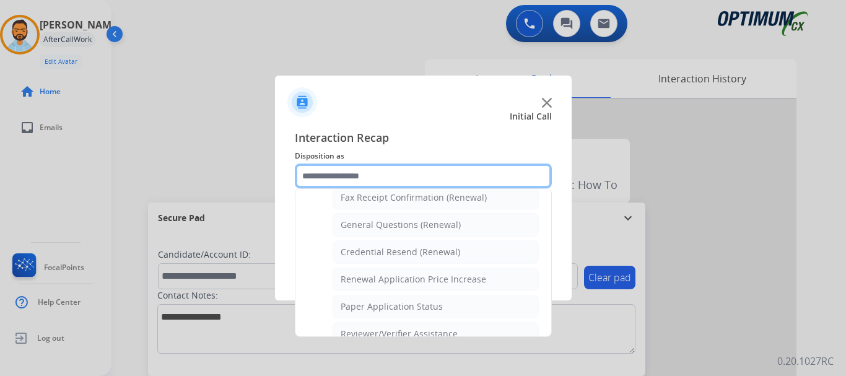
scroll to position [351, 0]
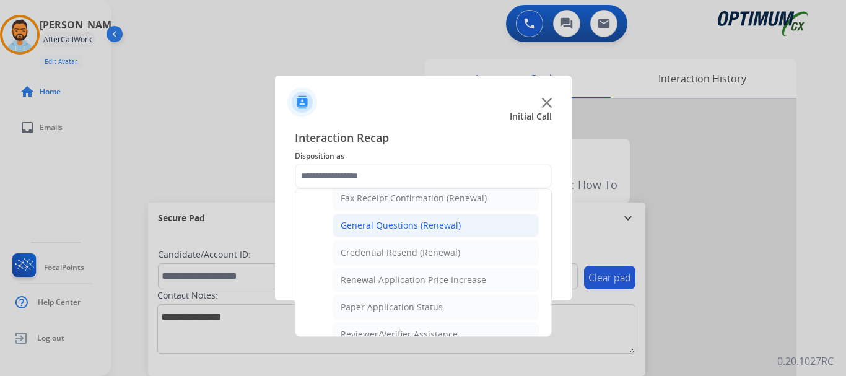
click at [411, 230] on div "General Questions (Renewal)" at bounding box center [401, 225] width 120 height 12
type input "**********"
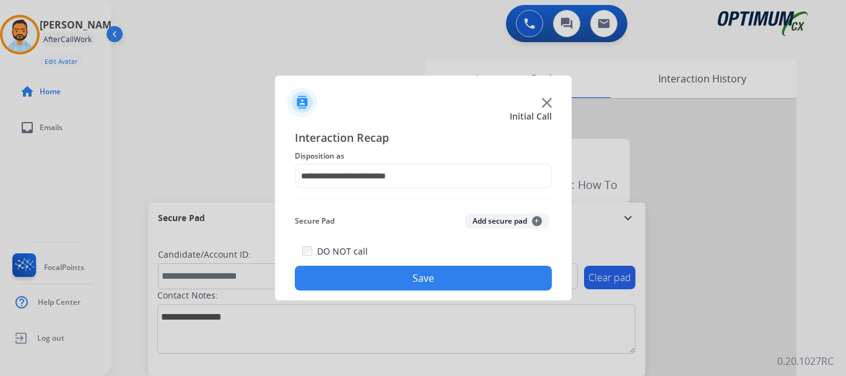
click at [402, 271] on button "Save" at bounding box center [423, 278] width 257 height 25
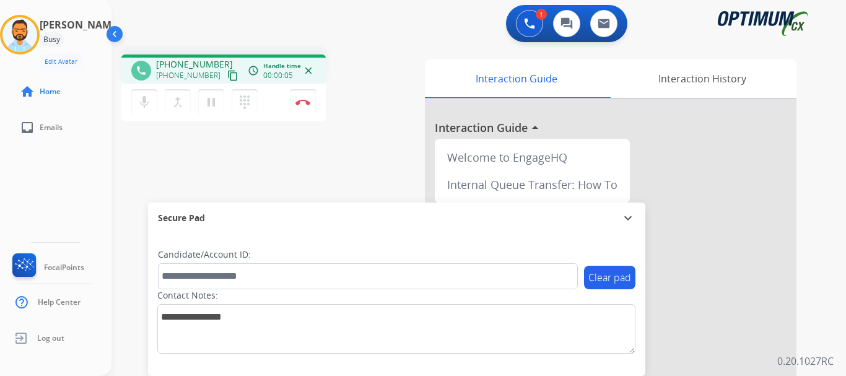
click at [227, 80] on mat-icon "content_copy" at bounding box center [232, 75] width 11 height 11
click at [304, 98] on button "Disconnect" at bounding box center [303, 102] width 26 height 26
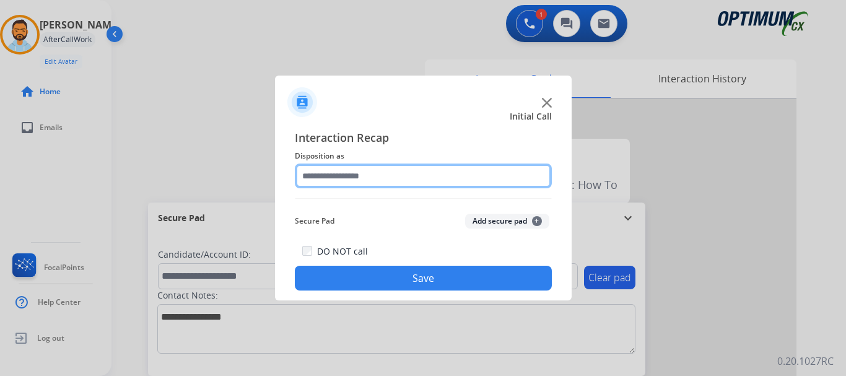
click at [351, 177] on input "text" at bounding box center [423, 176] width 257 height 25
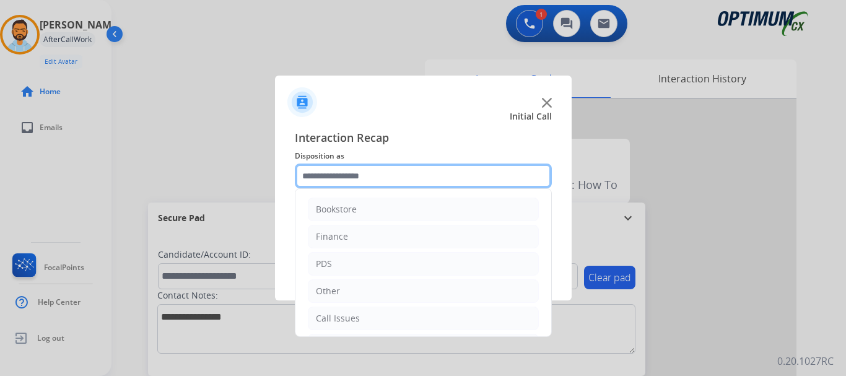
scroll to position [84, 0]
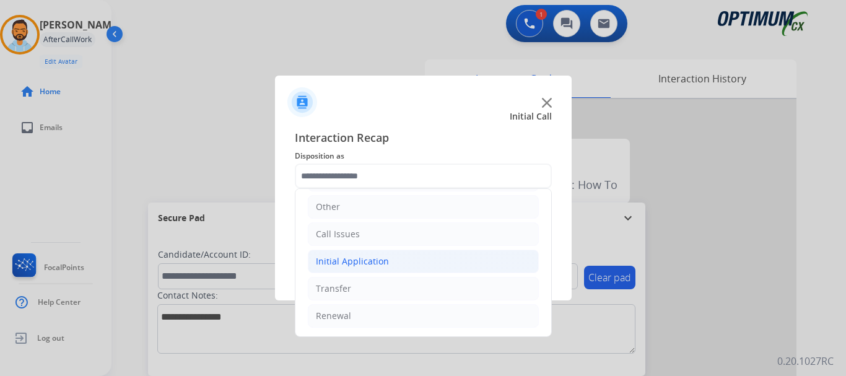
click at [384, 262] on div "Initial Application" at bounding box center [352, 261] width 73 height 12
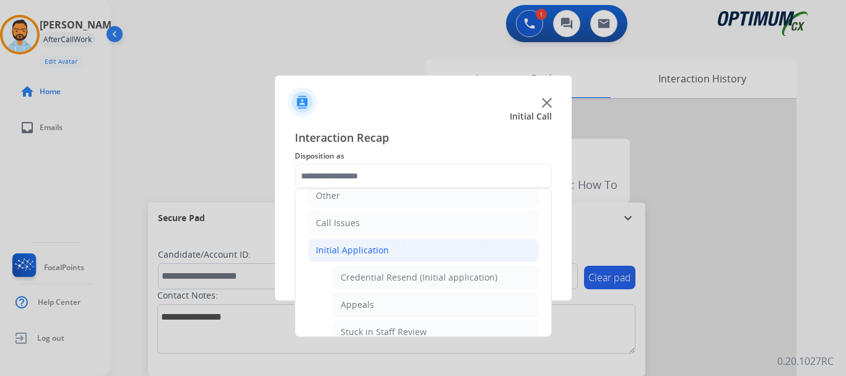
click at [400, 241] on li "Initial Application" at bounding box center [423, 250] width 231 height 24
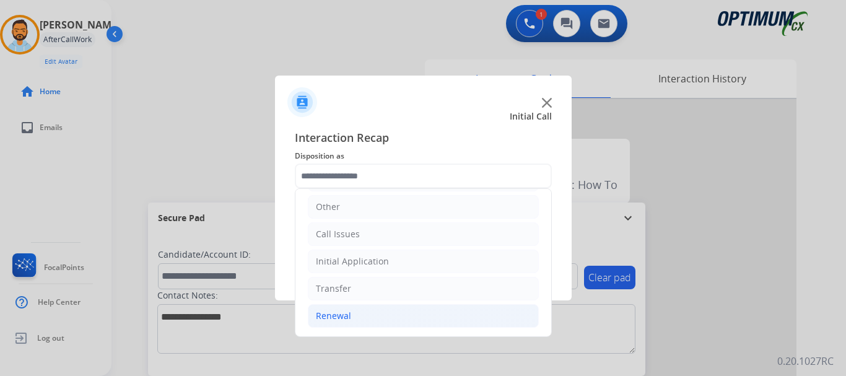
click at [404, 319] on li "Renewal" at bounding box center [423, 316] width 231 height 24
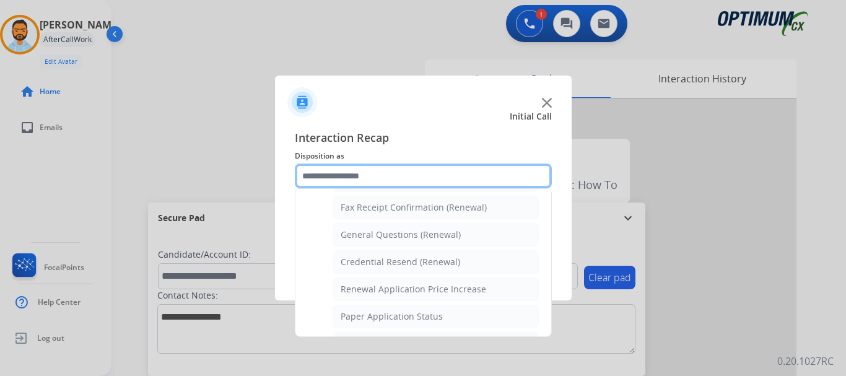
scroll to position [340, 0]
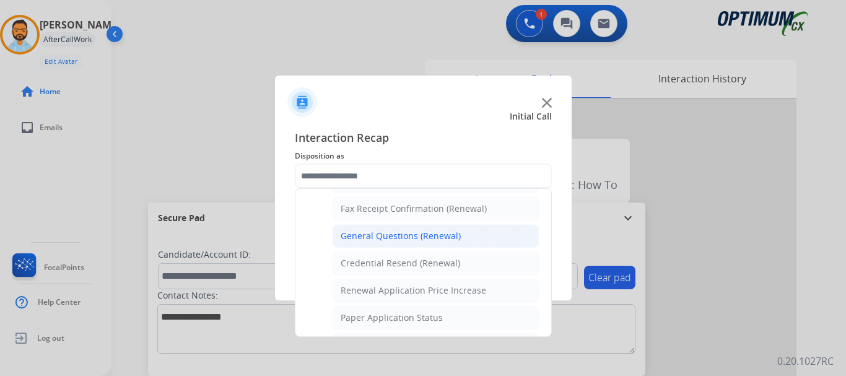
click at [409, 240] on div "General Questions (Renewal)" at bounding box center [401, 236] width 120 height 12
type input "**********"
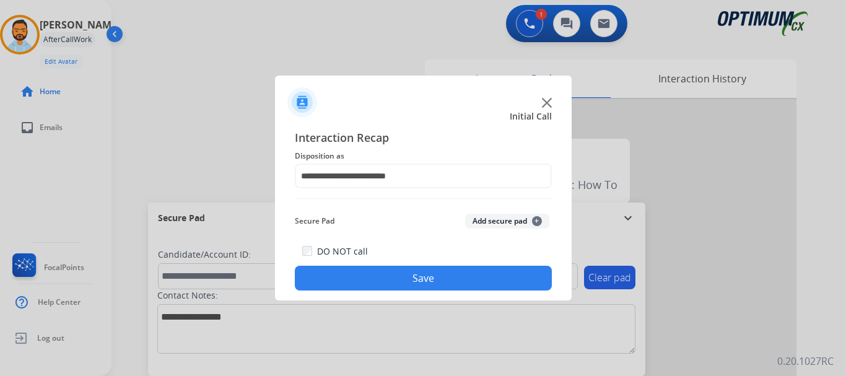
click at [400, 279] on button "Save" at bounding box center [423, 278] width 257 height 25
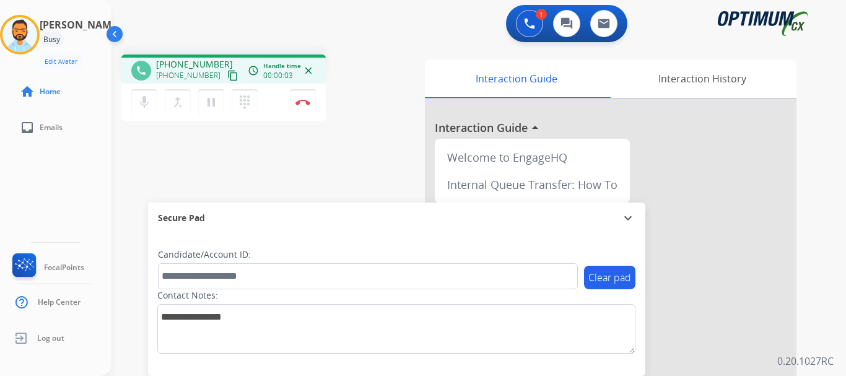
click at [225, 81] on button "content_copy" at bounding box center [232, 75] width 15 height 15
click at [304, 102] on img at bounding box center [302, 102] width 15 height 6
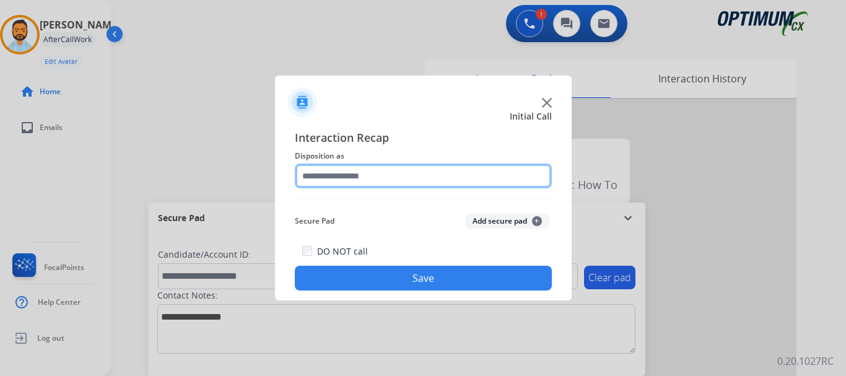
click at [413, 181] on input "text" at bounding box center [423, 176] width 257 height 25
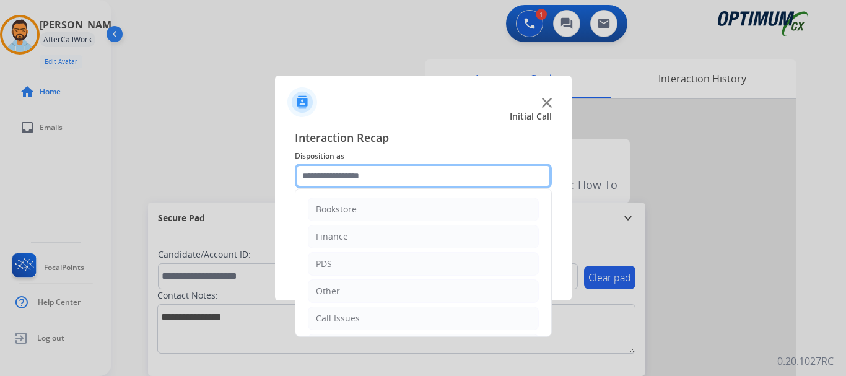
scroll to position [84, 0]
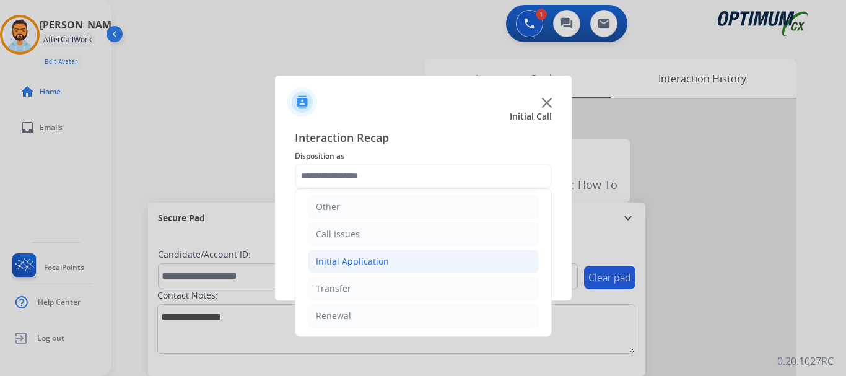
click at [390, 262] on li "Initial Application" at bounding box center [423, 262] width 231 height 24
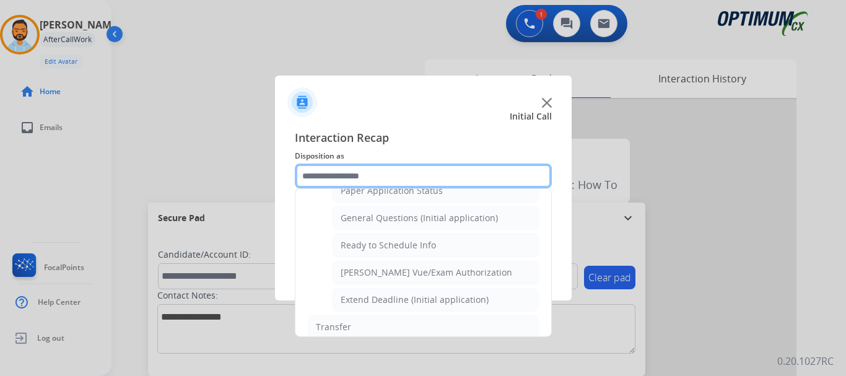
scroll to position [712, 0]
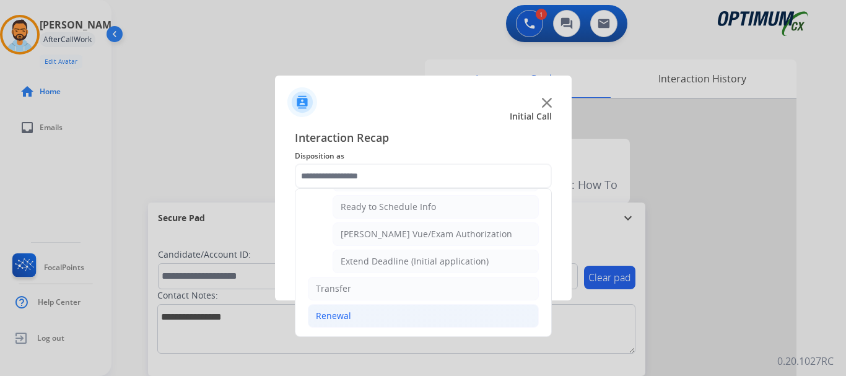
click at [352, 324] on li "Renewal" at bounding box center [423, 316] width 231 height 24
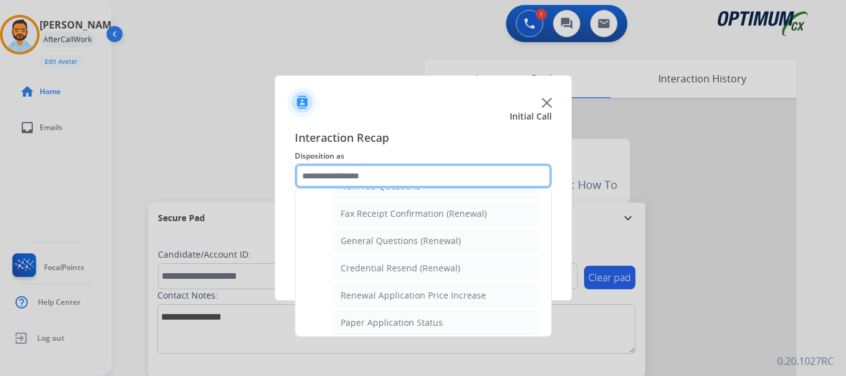
scroll to position [328, 0]
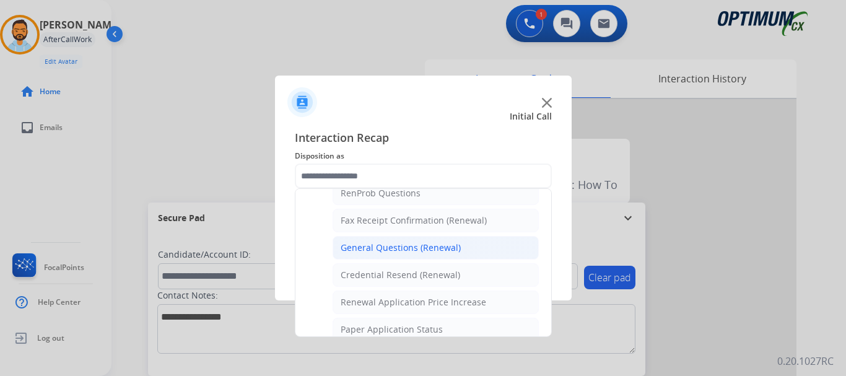
click at [398, 243] on div "General Questions (Renewal)" at bounding box center [401, 248] width 120 height 12
type input "**********"
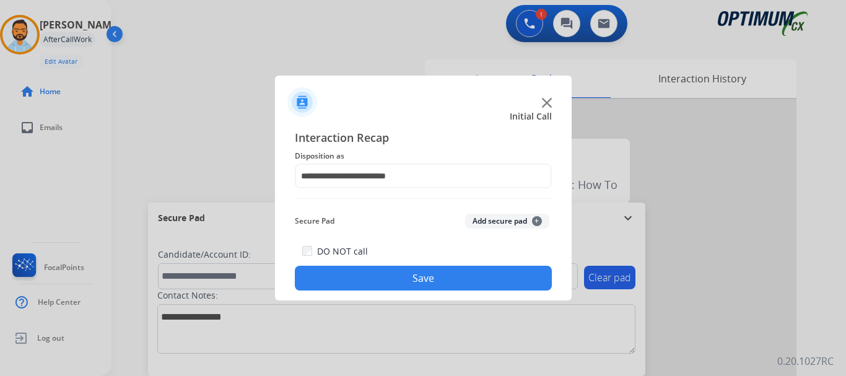
click at [404, 276] on button "Save" at bounding box center [423, 278] width 257 height 25
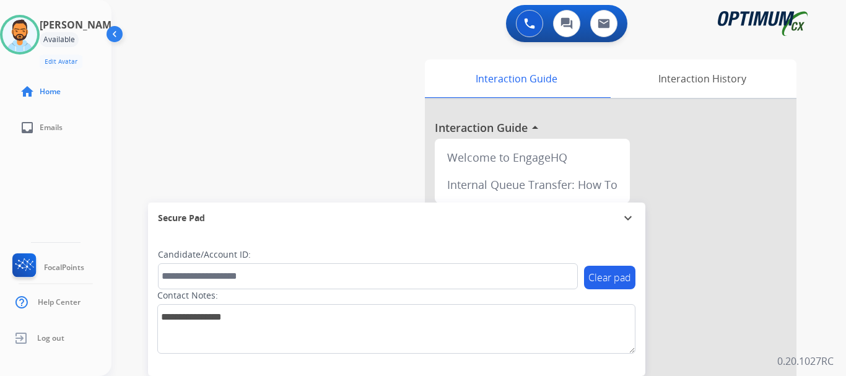
click at [144, 94] on div "swap_horiz Break voice bridge close_fullscreen Connect 3-Way Call merge_type Se…" at bounding box center [464, 303] width 705 height 517
click at [31, 39] on img at bounding box center [19, 34] width 35 height 35
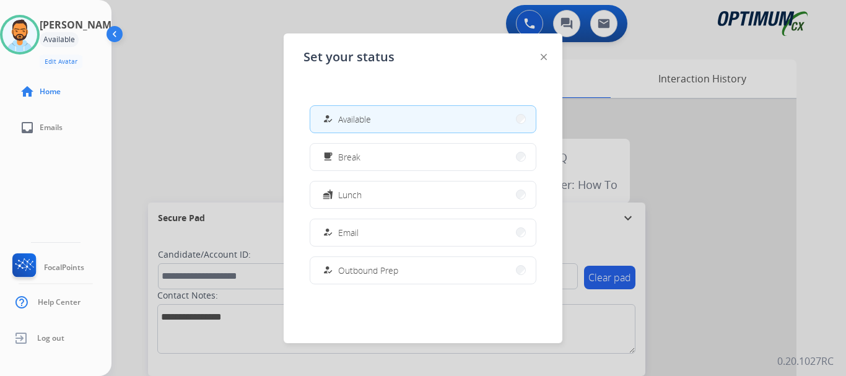
scroll to position [309, 0]
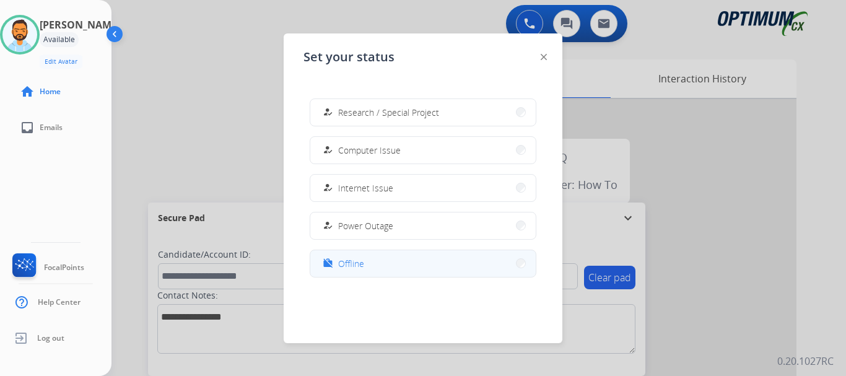
click at [393, 268] on button "work_off Offline" at bounding box center [422, 263] width 225 height 27
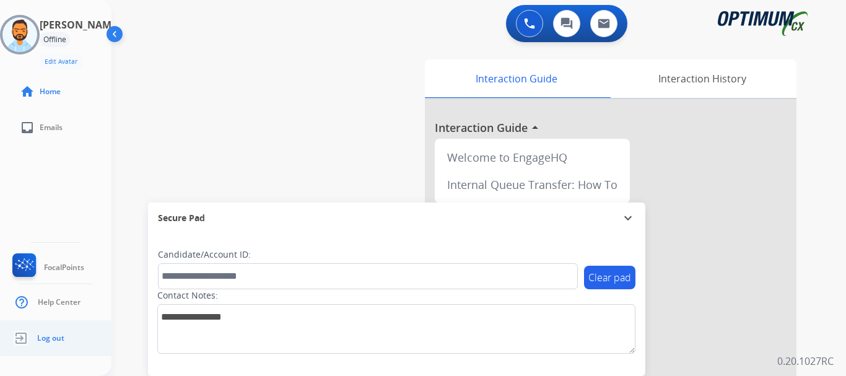
click at [35, 339] on link "Log out" at bounding box center [37, 338] width 55 height 24
